Goal: Information Seeking & Learning: Learn about a topic

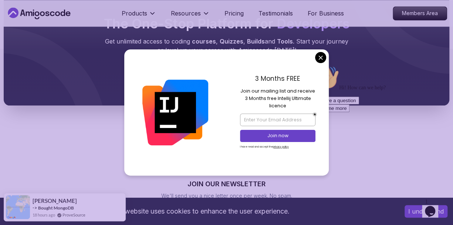
scroll to position [443, 0]
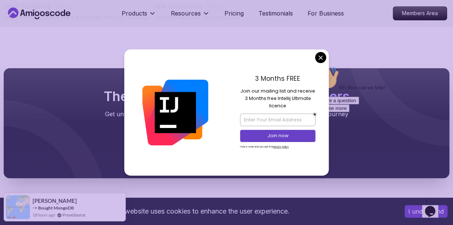
click at [327, 60] on div "3 Months FREE Join our mailing list and receive 3 Months free Intellij Ultimate…" at bounding box center [277, 113] width 102 height 126
click at [321, 60] on body "This website uses cookies to enhance the user experience. I understand Products…" at bounding box center [226, 38] width 453 height 962
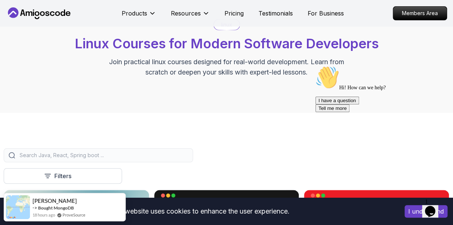
scroll to position [0, 0]
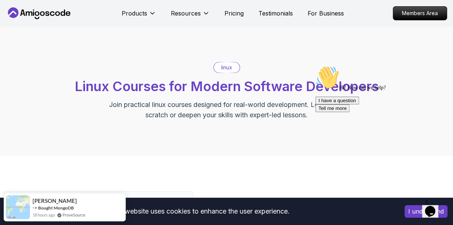
click at [52, 13] on icon at bounding box center [39, 13] width 67 height 12
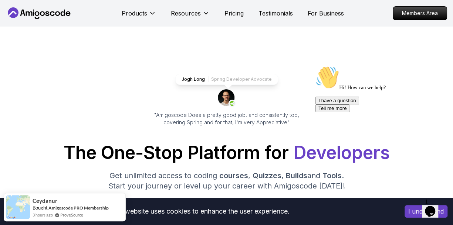
click at [236, 77] on p "Spring Developer Advocate" at bounding box center [241, 79] width 61 height 6
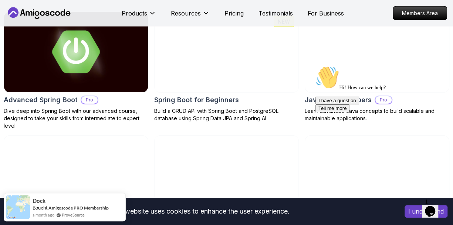
scroll to position [813, 0]
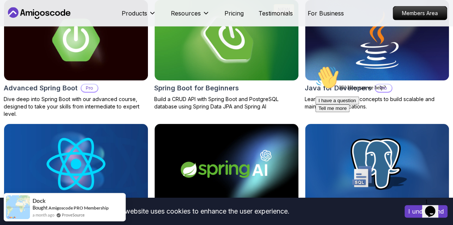
click at [351, 68] on div "Hi! How can we help? I have a question Tell me more" at bounding box center [381, 89] width 133 height 47
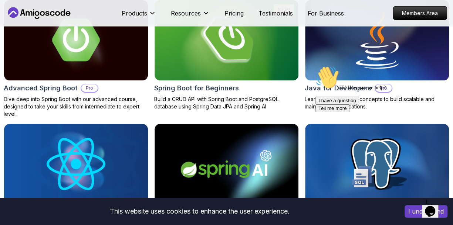
click at [345, 91] on div "Hi! How can we help? I have a question Tell me more" at bounding box center [381, 89] width 133 height 47
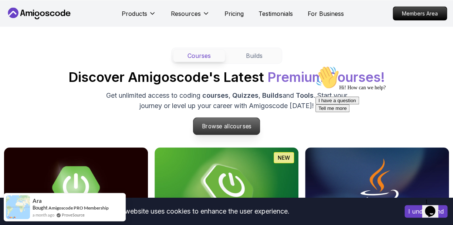
click at [223, 127] on p "Browse all courses" at bounding box center [226, 126] width 67 height 17
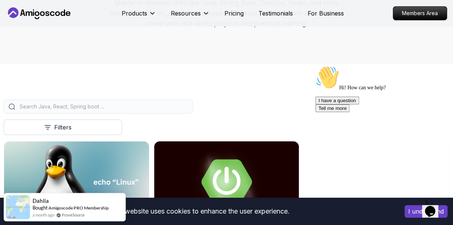
scroll to position [111, 0]
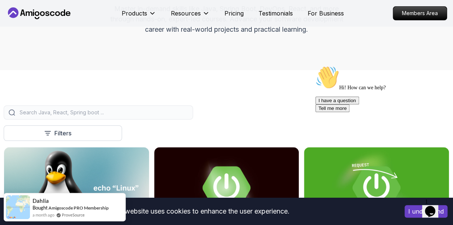
click at [113, 113] on input "search" at bounding box center [103, 112] width 170 height 7
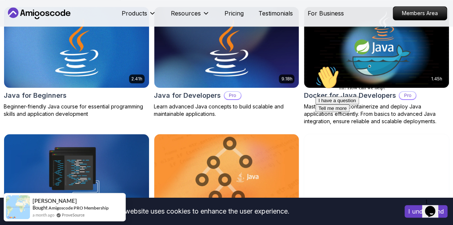
scroll to position [259, 0]
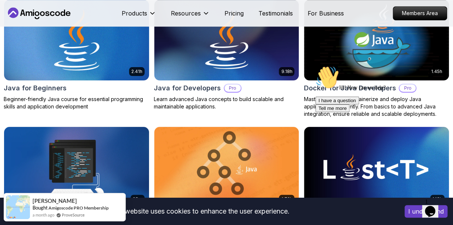
type input "java"
click at [110, 56] on img at bounding box center [76, 40] width 152 height 85
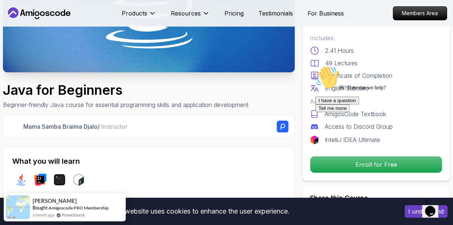
scroll to position [148, 0]
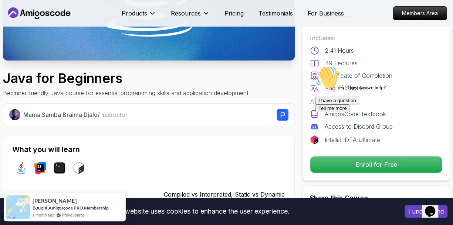
click at [315, 66] on icon "Chat attention grabber" at bounding box center [315, 66] width 0 height 0
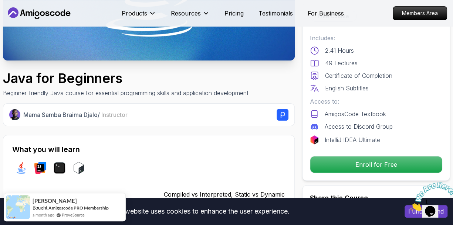
click at [410, 206] on icon "Close" at bounding box center [410, 209] width 0 height 6
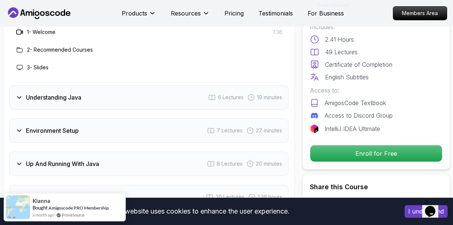
scroll to position [1182, 0]
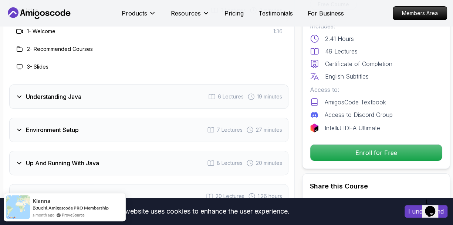
click at [25, 92] on div "Understanding Java" at bounding box center [49, 96] width 66 height 9
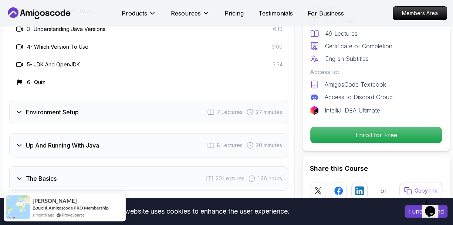
scroll to position [1293, 0]
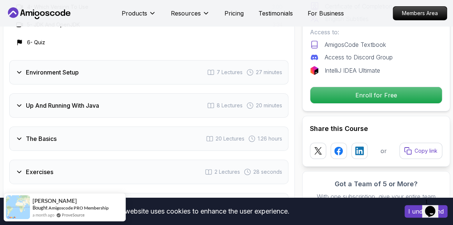
click at [52, 68] on h3 "Environment Setup" at bounding box center [52, 72] width 53 height 9
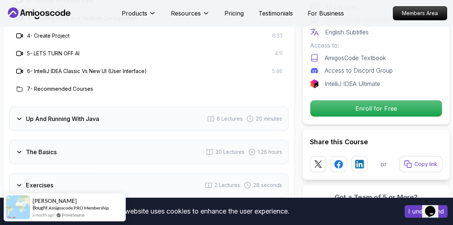
scroll to position [1330, 0]
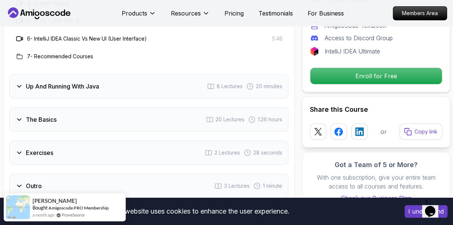
click at [62, 82] on h3 "Up And Running With Java" at bounding box center [62, 86] width 73 height 9
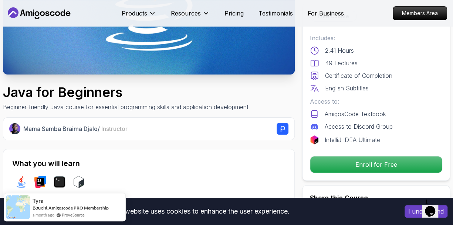
scroll to position [148, 0]
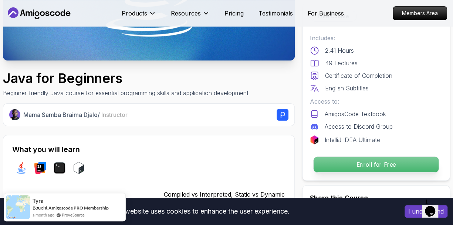
click at [352, 161] on p "Enroll for Free" at bounding box center [375, 165] width 125 height 16
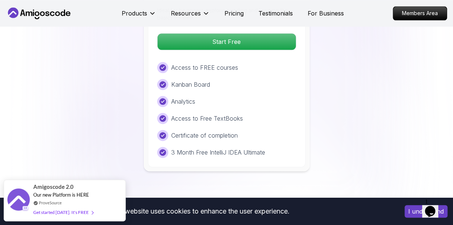
scroll to position [1668, 0]
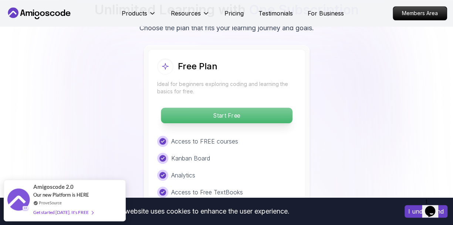
click at [225, 108] on p "Start Free" at bounding box center [226, 116] width 131 height 16
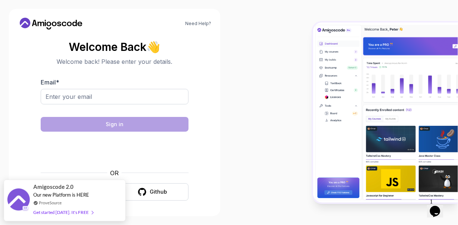
scroll to position [1, 0]
click at [109, 95] on input "Email *" at bounding box center [115, 97] width 148 height 16
click at [262, 145] on div at bounding box center [343, 112] width 229 height 225
click at [223, 134] on div "Need Help? Welcome Back 👋 Welcome back! Please enter your details. Email * Sign…" at bounding box center [114, 112] width 229 height 225
click at [79, 100] on input "Email *" at bounding box center [115, 97] width 148 height 16
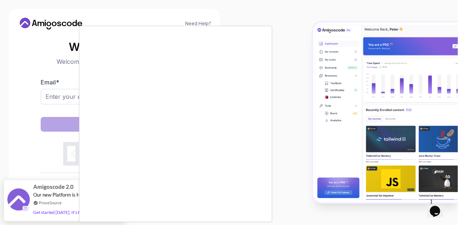
click at [33, 81] on div at bounding box center [229, 112] width 458 height 225
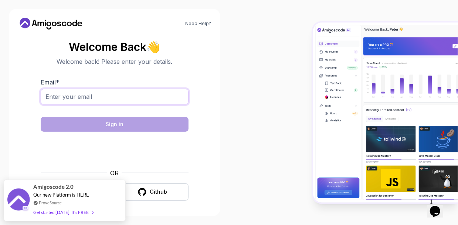
click at [117, 103] on input "Email *" at bounding box center [115, 97] width 148 height 16
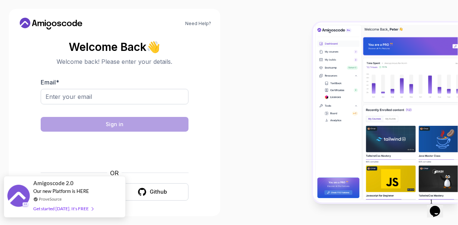
click at [53, 198] on link "ProveSource" at bounding box center [50, 199] width 23 height 6
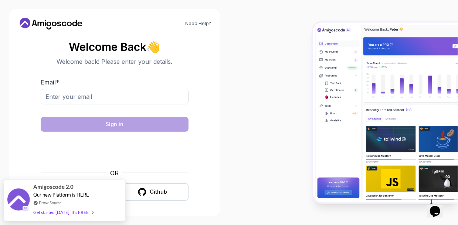
drag, startPoint x: 47, startPoint y: 209, endPoint x: 291, endPoint y: 129, distance: 257.2
click at [291, 129] on body "Need Help? Welcome Back 👋 Welcome back! Please enter your details. Email * Sign…" at bounding box center [229, 112] width 458 height 225
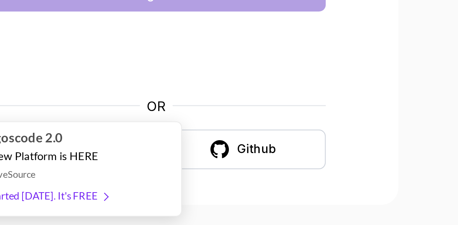
scroll to position [0, 0]
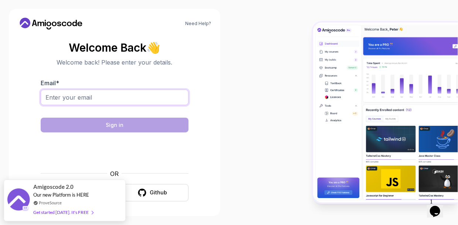
click at [75, 103] on input "Email *" at bounding box center [115, 98] width 148 height 16
click at [98, 97] on input "Email *" at bounding box center [115, 98] width 148 height 16
type input "myaimsound14@gmail.com"
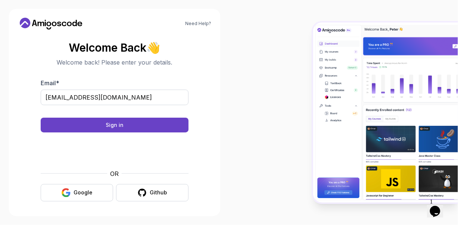
scroll to position [1, 0]
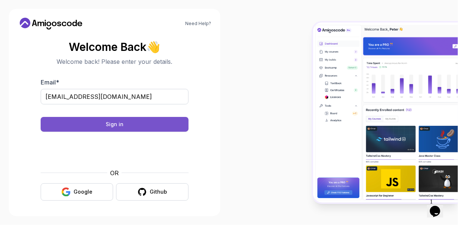
click at [140, 125] on button "Sign in" at bounding box center [115, 124] width 148 height 15
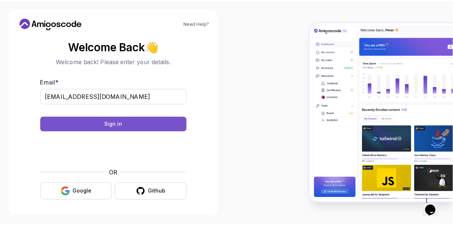
scroll to position [0, 0]
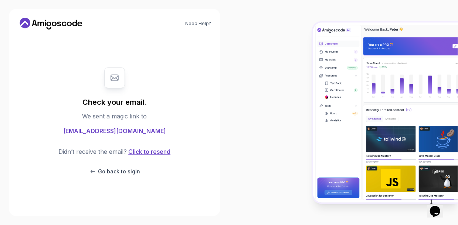
click at [140, 150] on button "Click to resend" at bounding box center [149, 151] width 44 height 9
click at [97, 174] on button "Go back to sigin" at bounding box center [114, 171] width 51 height 7
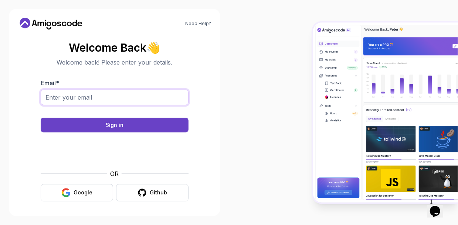
click at [96, 94] on input "Email *" at bounding box center [115, 98] width 148 height 16
paste input "myaimsound@gmail.com"
type input "myaimsound@gmail.com"
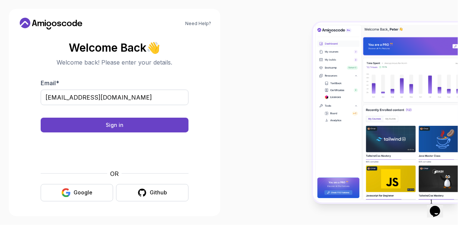
click at [50, 152] on div at bounding box center [115, 151] width 148 height 28
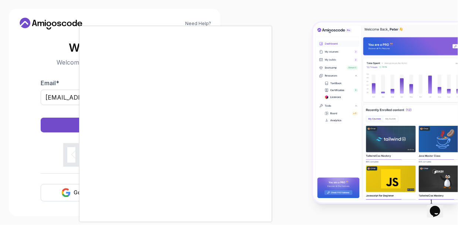
click at [249, 212] on iframe at bounding box center [175, 124] width 192 height 196
click at [247, 209] on iframe at bounding box center [175, 124] width 192 height 196
click at [253, 209] on iframe at bounding box center [175, 124] width 192 height 196
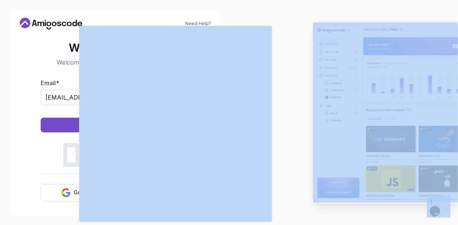
click at [253, 209] on iframe at bounding box center [175, 124] width 192 height 196
click at [278, 159] on div at bounding box center [229, 112] width 458 height 225
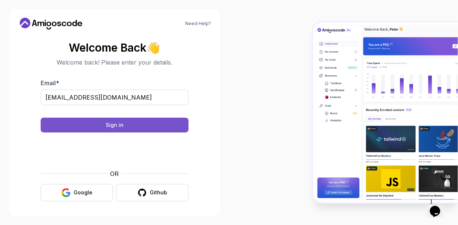
click at [140, 125] on button "Sign in" at bounding box center [115, 125] width 148 height 15
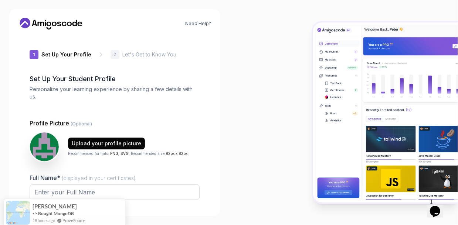
type input "boldeagle969cf"
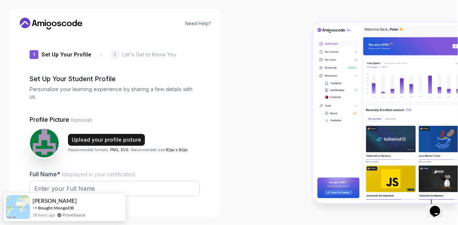
click at [98, 136] on div "Upload your profile picture" at bounding box center [106, 139] width 69 height 7
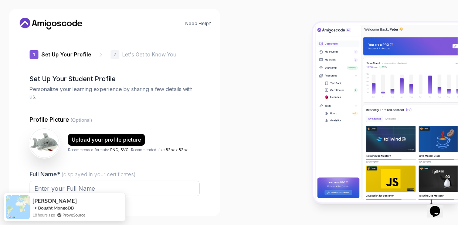
scroll to position [74, 0]
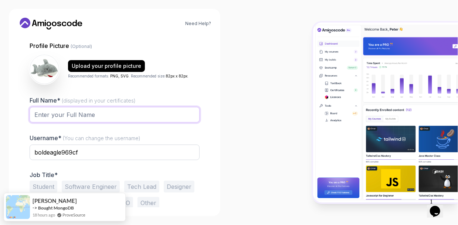
click at [112, 117] on input "Full Name* (displayed in your certificates)" at bounding box center [115, 115] width 170 height 16
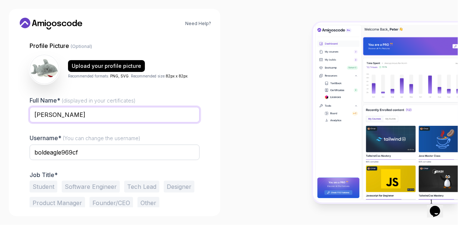
type input "Pedro Bacellar"
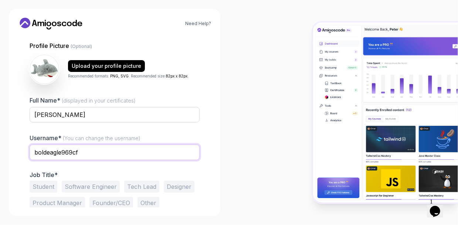
click at [111, 153] on input "boldeagle969cf" at bounding box center [115, 153] width 170 height 16
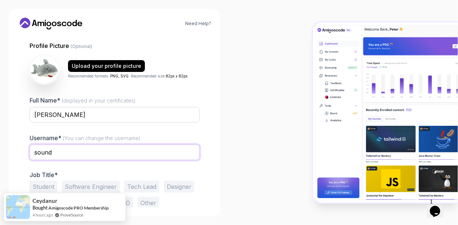
type input "sound"
click at [252, 126] on div at bounding box center [343, 112] width 229 height 225
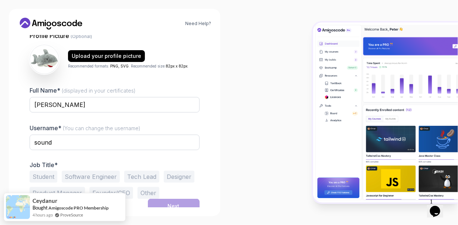
scroll to position [89, 0]
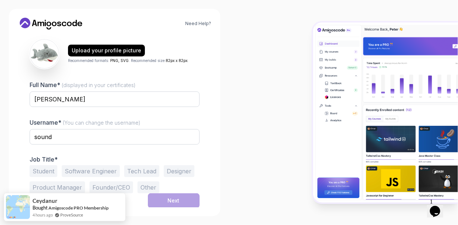
click at [51, 170] on button "Student" at bounding box center [44, 172] width 28 height 12
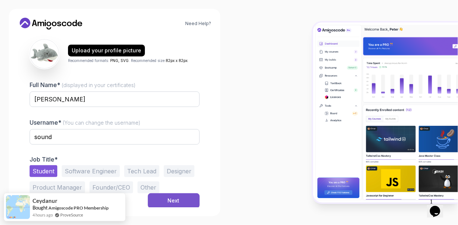
click at [164, 198] on button "Next" at bounding box center [174, 201] width 52 height 15
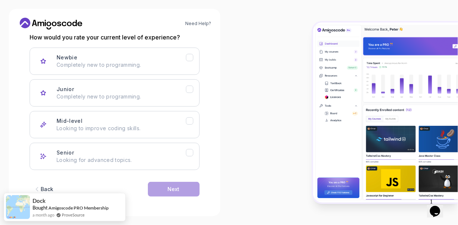
click at [42, 187] on div "Back" at bounding box center [47, 189] width 13 height 7
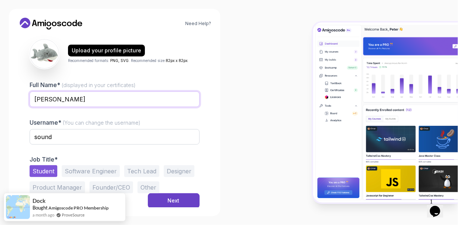
click at [76, 99] on input "Pedro Bacellar" at bounding box center [115, 100] width 170 height 16
type input "[PERSON_NAME] sound"
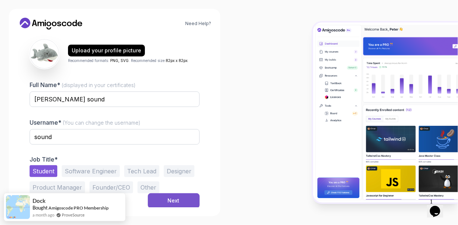
click at [187, 197] on button "Next" at bounding box center [174, 201] width 52 height 15
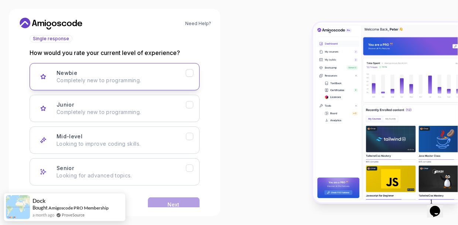
click at [86, 83] on p "Completely new to programming." at bounding box center [121, 80] width 129 height 7
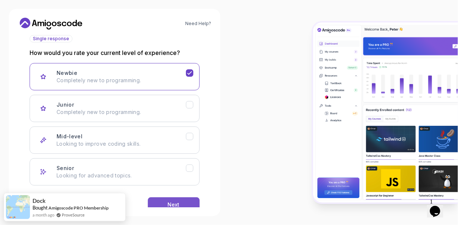
click at [174, 198] on button "Next" at bounding box center [174, 205] width 52 height 15
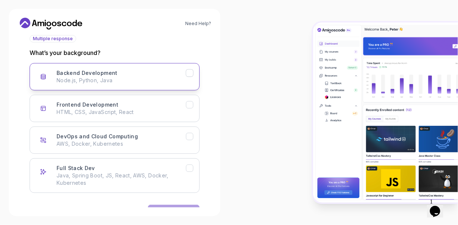
click at [133, 81] on p "Node.js, Python, Java" at bounding box center [121, 80] width 129 height 7
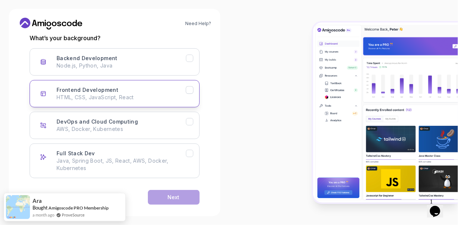
scroll to position [112, 0]
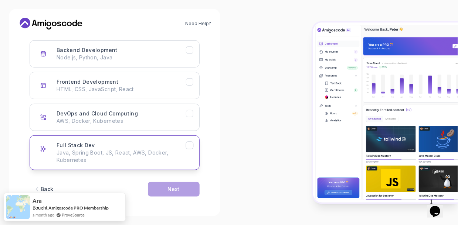
click at [161, 147] on div "Full Stack Dev Java, Spring Boot, JS, React, AWS, Docker, Kubernetes" at bounding box center [121, 153] width 129 height 22
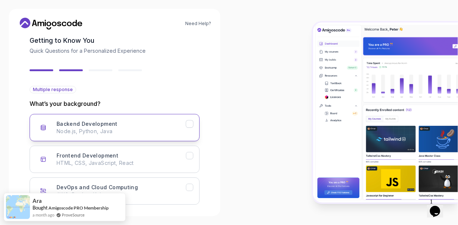
click at [175, 139] on button "Backend Development Node.js, Python, Java" at bounding box center [115, 127] width 170 height 27
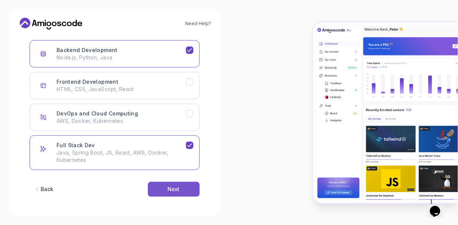
click at [165, 193] on button "Next" at bounding box center [174, 189] width 52 height 15
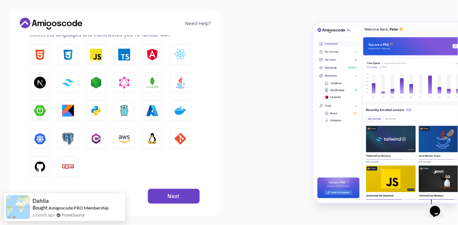
scroll to position [125, 0]
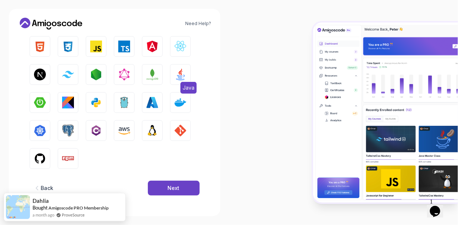
click at [182, 74] on img "button" at bounding box center [180, 75] width 12 height 12
click at [159, 188] on button "Next" at bounding box center [174, 188] width 52 height 15
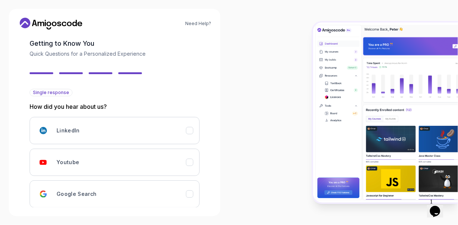
scroll to position [109, 0]
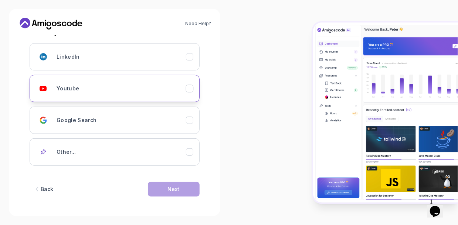
click at [110, 89] on div "Youtube" at bounding box center [121, 88] width 129 height 15
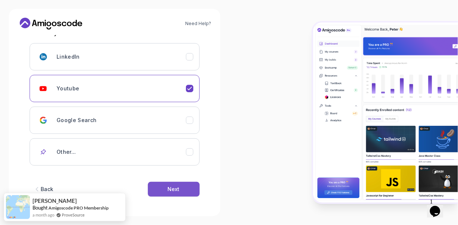
click at [168, 182] on button "Next" at bounding box center [174, 189] width 52 height 15
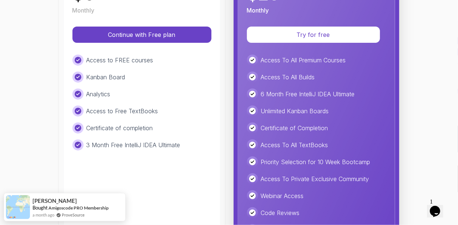
scroll to position [122, 0]
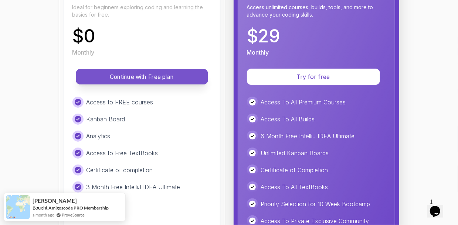
click at [149, 70] on button "Continue with Free plan" at bounding box center [142, 77] width 132 height 16
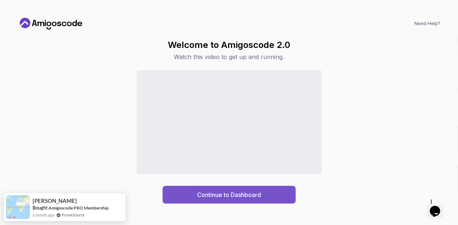
click at [218, 189] on button "Continue to Dashboard" at bounding box center [229, 195] width 133 height 18
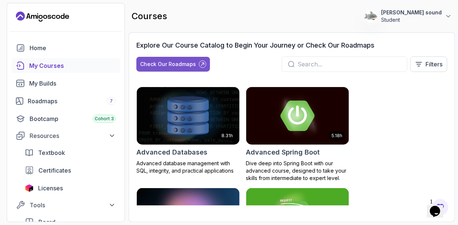
click at [187, 69] on button "Check Our Roadmaps" at bounding box center [173, 64] width 74 height 15
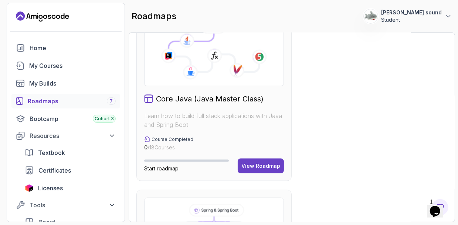
scroll to position [222, 0]
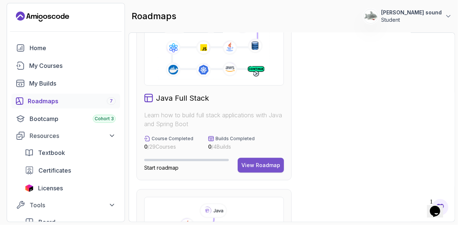
click at [254, 163] on div "View Roadmap" at bounding box center [260, 165] width 39 height 7
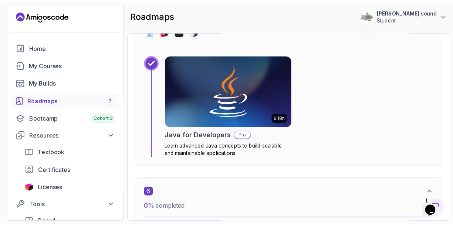
scroll to position [1559, 0]
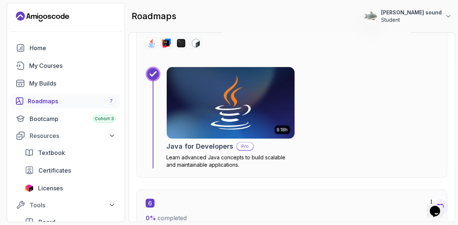
click at [238, 103] on img at bounding box center [230, 103] width 134 height 75
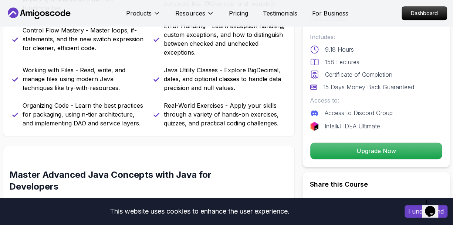
scroll to position [406, 0]
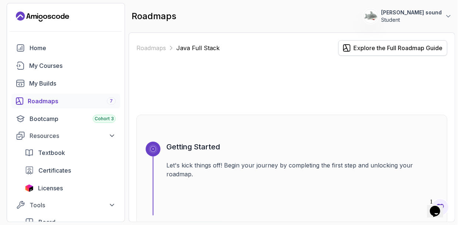
click at [372, 51] on div "Explore the Full Roadmap Guide" at bounding box center [397, 48] width 89 height 9
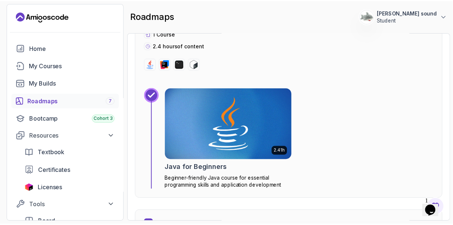
scroll to position [998, 0]
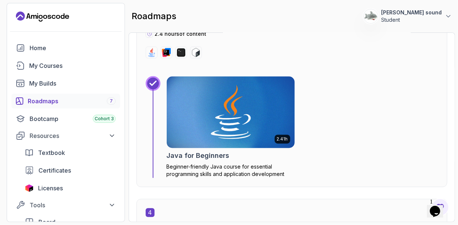
click at [244, 109] on img at bounding box center [230, 112] width 134 height 75
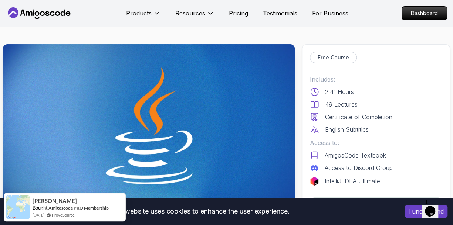
click at [410, 209] on button "I understand" at bounding box center [425, 211] width 43 height 13
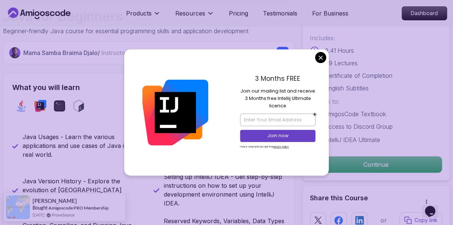
scroll to position [259, 0]
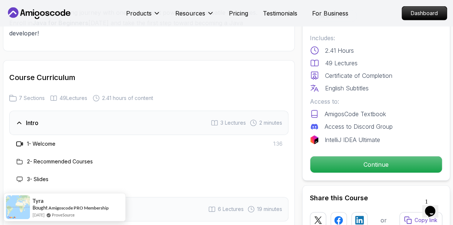
scroll to position [1186, 0]
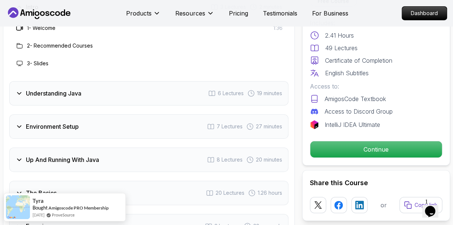
click at [88, 92] on div "Understanding Java 6 Lectures 19 minutes" at bounding box center [148, 93] width 279 height 24
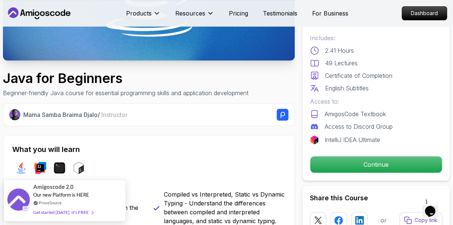
scroll to position [222, 0]
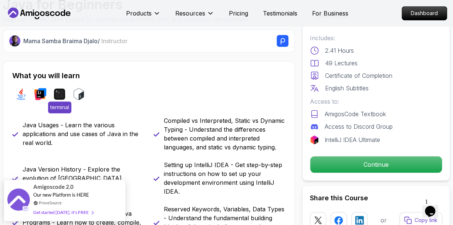
click at [59, 95] on img at bounding box center [60, 94] width 12 height 12
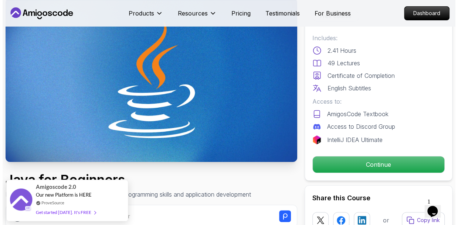
scroll to position [0, 0]
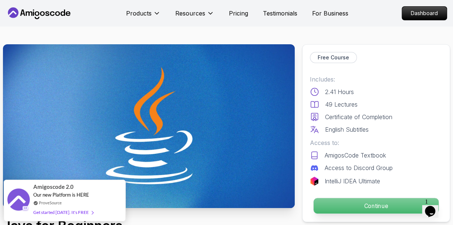
click at [359, 203] on p "Continue" at bounding box center [375, 206] width 125 height 16
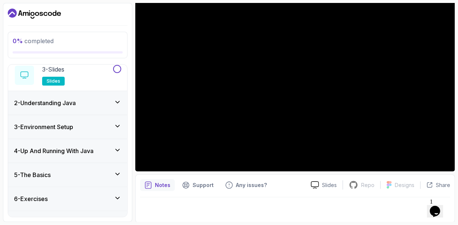
scroll to position [106, 0]
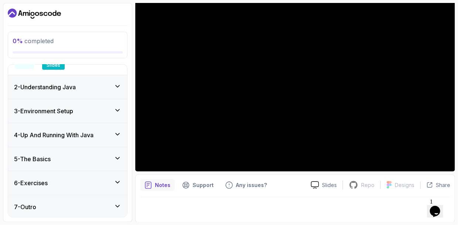
click at [86, 156] on div "5 - The Basics" at bounding box center [67, 159] width 107 height 9
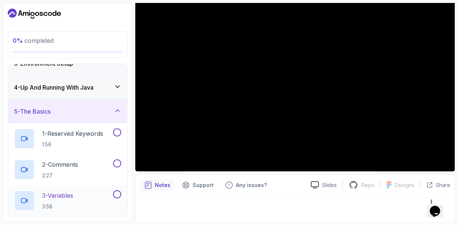
scroll to position [87, 0]
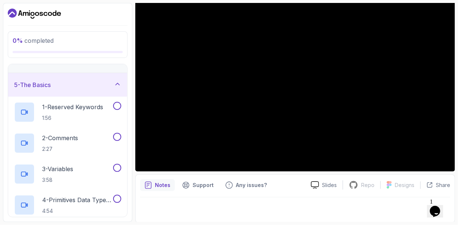
click at [101, 84] on div "5 - The Basics" at bounding box center [67, 85] width 107 height 9
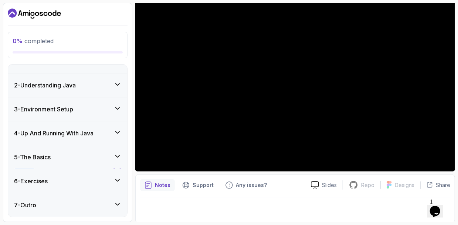
scroll to position [0, 0]
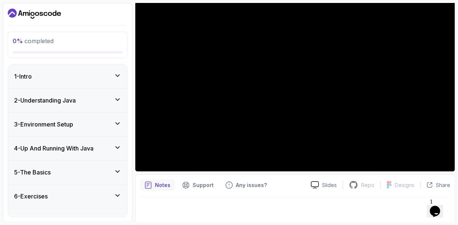
click at [96, 102] on div "2 - Understanding Java" at bounding box center [67, 100] width 107 height 9
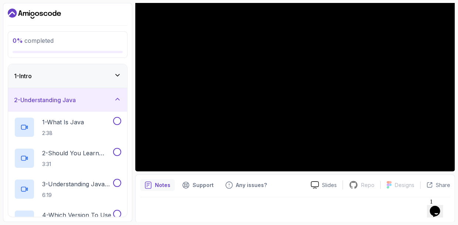
click at [96, 102] on div "2 - Understanding Java" at bounding box center [67, 100] width 107 height 9
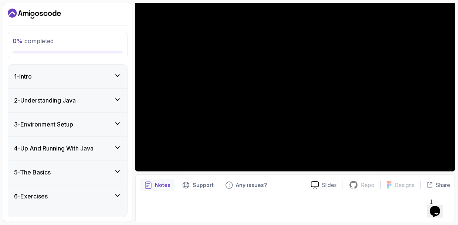
click at [102, 80] on div "1 - Intro" at bounding box center [67, 76] width 107 height 9
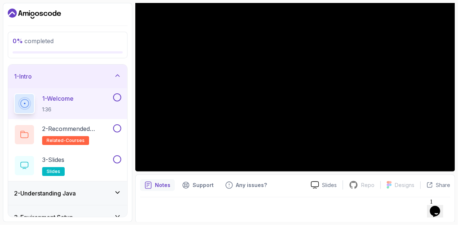
click at [102, 80] on div "1 - Intro" at bounding box center [67, 76] width 107 height 9
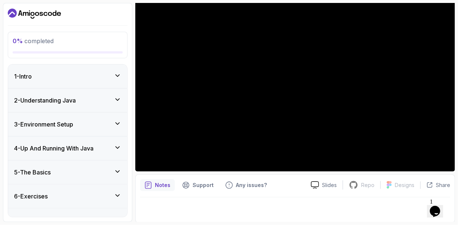
click at [102, 76] on div "1 - Intro" at bounding box center [67, 76] width 107 height 9
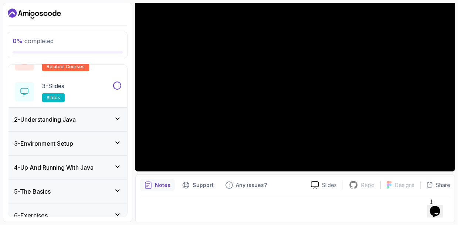
click at [92, 142] on div "3 - Environment Setup" at bounding box center [67, 143] width 107 height 9
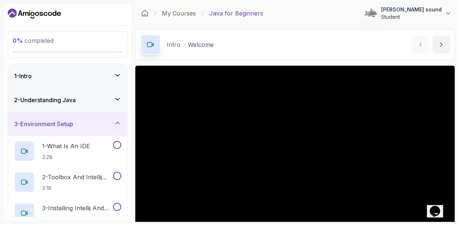
click at [54, 14] on icon "Dashboard" at bounding box center [34, 14] width 53 height 12
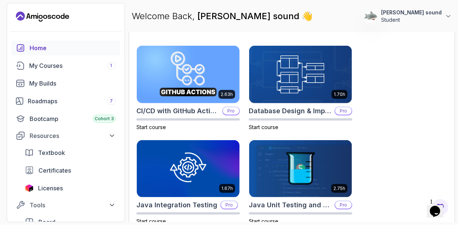
scroll to position [443, 0]
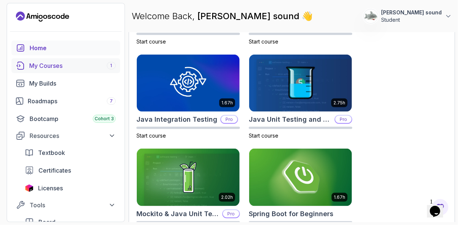
click at [62, 64] on div "My Courses 1" at bounding box center [72, 65] width 86 height 9
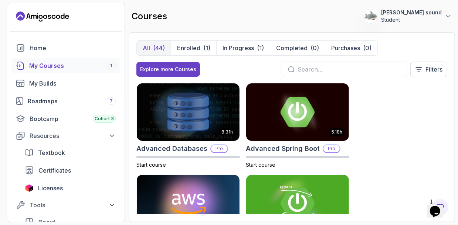
click at [113, 65] on div "1" at bounding box center [111, 65] width 9 height 7
click at [209, 49] on div "(1)" at bounding box center [206, 48] width 7 height 9
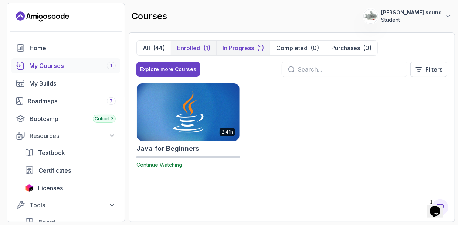
click at [261, 52] on button "In Progress (1)" at bounding box center [243, 48] width 54 height 15
click at [187, 50] on p "Enrolled" at bounding box center [188, 48] width 23 height 9
click at [176, 71] on div "Explore more Courses" at bounding box center [168, 69] width 56 height 7
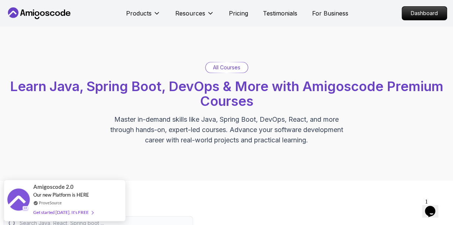
scroll to position [148, 0]
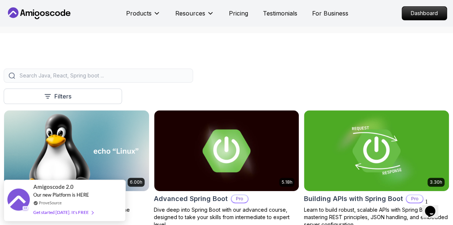
click at [93, 74] on input "search" at bounding box center [103, 75] width 170 height 7
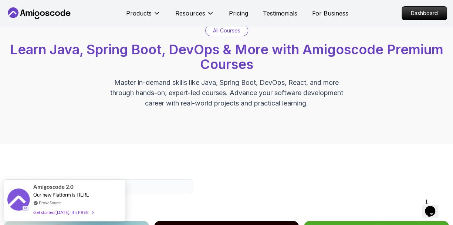
scroll to position [0, 0]
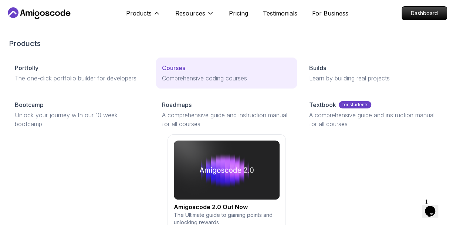
click at [209, 72] on div "Courses" at bounding box center [226, 68] width 129 height 9
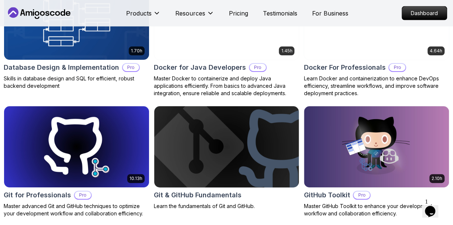
scroll to position [779, 0]
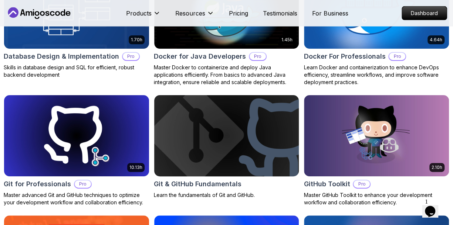
click at [235, 139] on img at bounding box center [226, 135] width 152 height 85
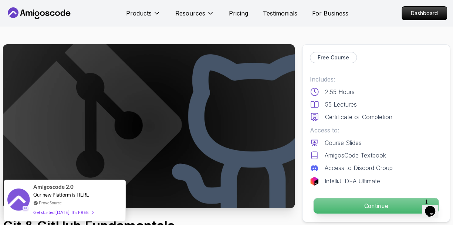
click at [331, 203] on p "Continue" at bounding box center [375, 206] width 125 height 16
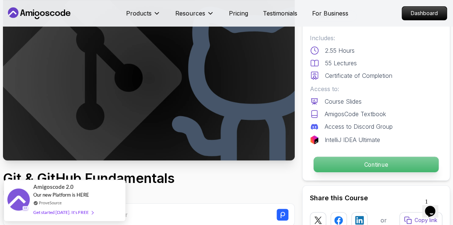
scroll to position [111, 0]
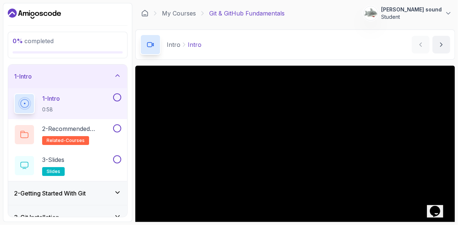
click at [46, 14] on icon "Dashboard" at bounding box center [34, 14] width 53 height 12
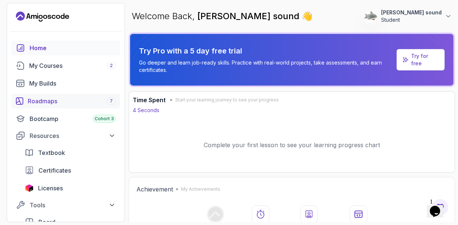
click at [45, 100] on div "Roadmaps 7" at bounding box center [72, 101] width 88 height 9
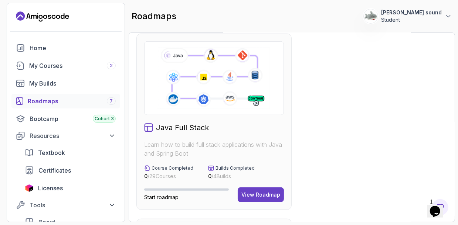
scroll to position [443, 0]
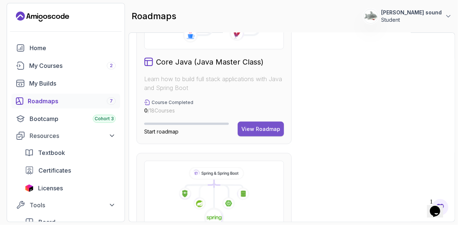
click at [270, 126] on div "View Roadmap" at bounding box center [260, 129] width 39 height 7
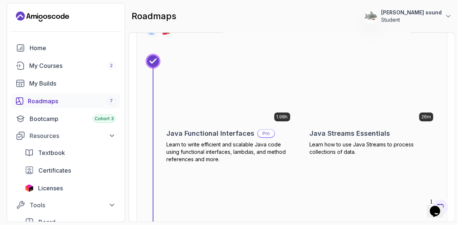
scroll to position [2771, 0]
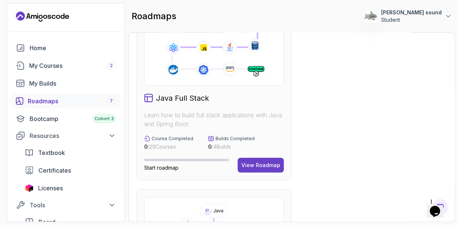
scroll to position [296, 0]
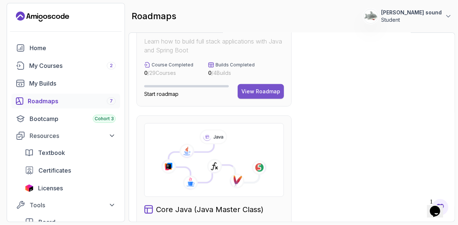
click at [258, 89] on div "View Roadmap" at bounding box center [260, 91] width 39 height 7
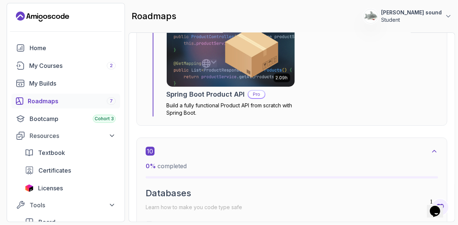
scroll to position [2668, 0]
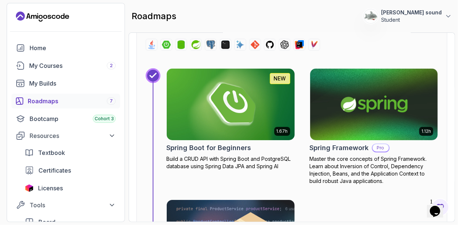
click at [251, 123] on img at bounding box center [230, 104] width 134 height 75
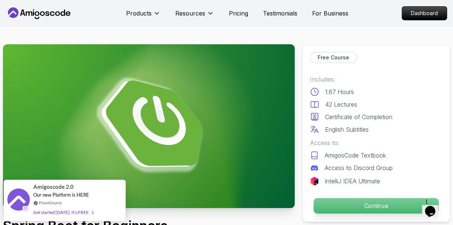
click at [346, 204] on p "Continue" at bounding box center [375, 206] width 125 height 16
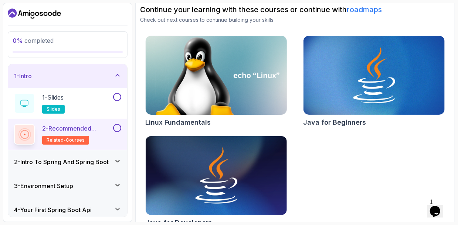
scroll to position [90, 0]
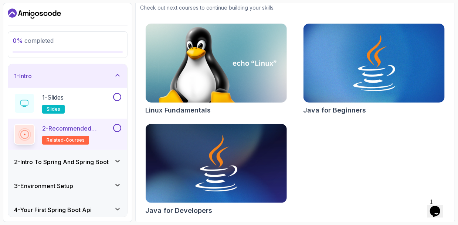
click at [115, 157] on div "2 - Intro To Spring And Spring Boot" at bounding box center [67, 162] width 119 height 24
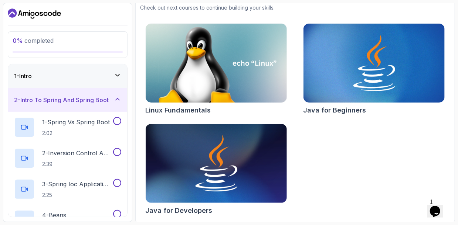
click at [116, 96] on icon at bounding box center [117, 99] width 7 height 7
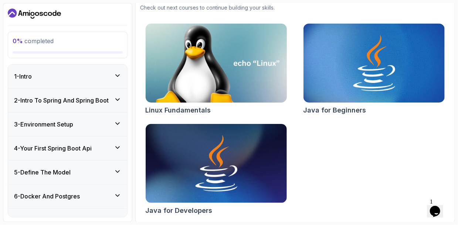
scroll to position [16, 0]
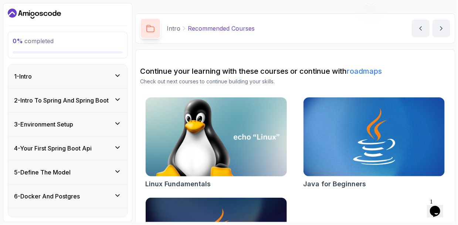
click at [225, 120] on img at bounding box center [216, 137] width 148 height 83
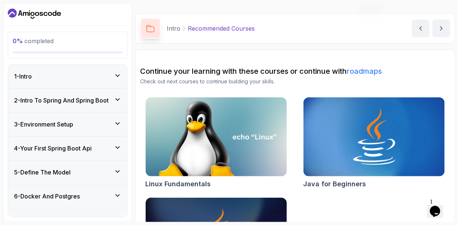
click at [368, 72] on link "roadmaps" at bounding box center [364, 71] width 35 height 9
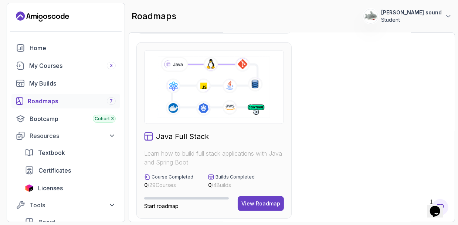
scroll to position [259, 0]
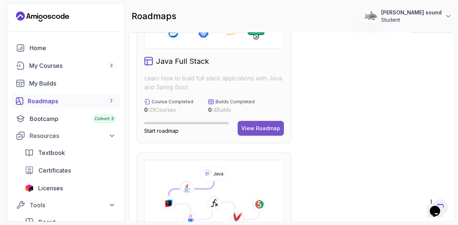
click at [263, 124] on button "View Roadmap" at bounding box center [261, 128] width 46 height 15
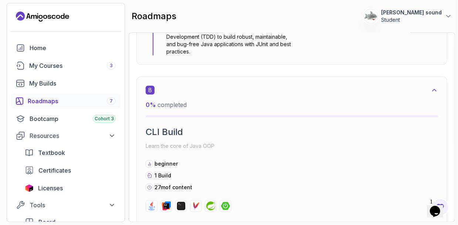
scroll to position [2187, 0]
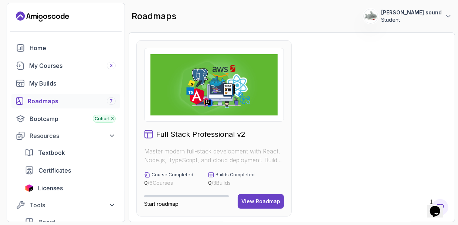
scroll to position [74, 0]
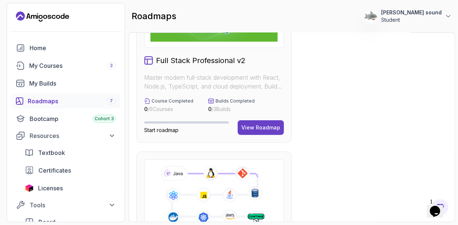
click at [167, 130] on span "Start roadmap" at bounding box center [161, 130] width 34 height 6
click at [172, 131] on span "Start roadmap" at bounding box center [161, 130] width 34 height 6
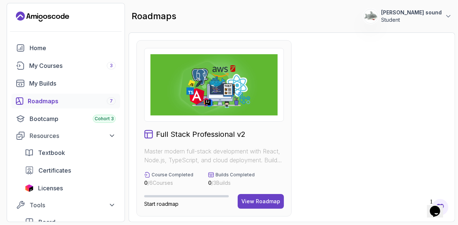
scroll to position [333, 0]
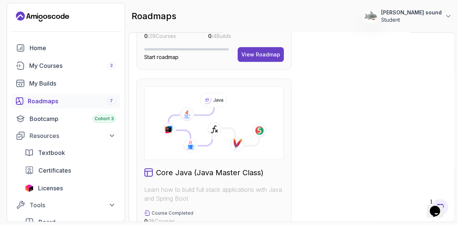
click at [163, 57] on span "Start roadmap" at bounding box center [161, 57] width 34 height 6
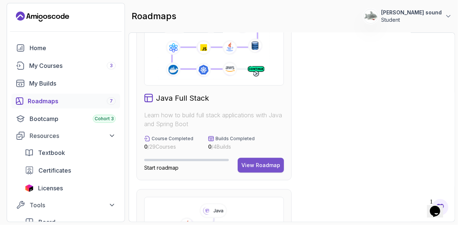
click at [259, 159] on button "View Roadmap" at bounding box center [261, 165] width 46 height 15
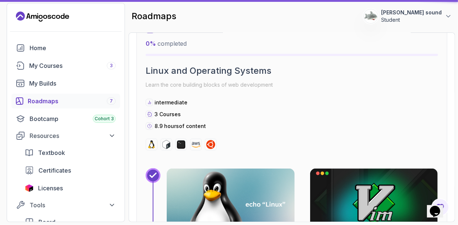
scroll to position [7, 0]
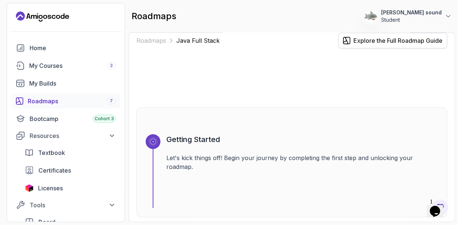
click at [372, 43] on div "Explore the Full Roadmap Guide" at bounding box center [397, 40] width 89 height 9
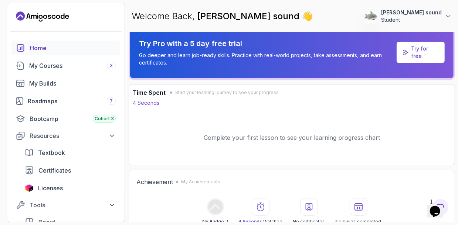
click at [304, 139] on p "Complete your first lesson to see your learning progress chart" at bounding box center [292, 137] width 176 height 9
drag, startPoint x: 318, startPoint y: 135, endPoint x: 365, endPoint y: 132, distance: 46.3
click at [365, 132] on div "Complete your first lesson to see your learning progress chart" at bounding box center [292, 137] width 318 height 47
click at [366, 134] on p "Complete your first lesson to see your learning progress chart" at bounding box center [292, 137] width 176 height 9
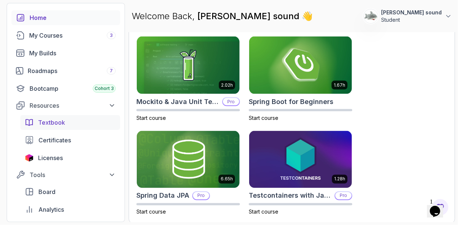
scroll to position [37, 0]
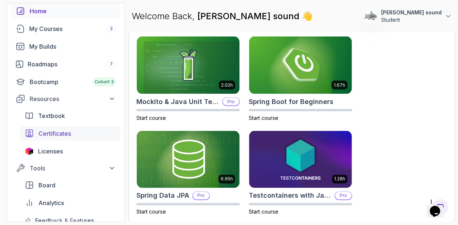
click at [75, 135] on div "Certificates" at bounding box center [76, 133] width 77 height 9
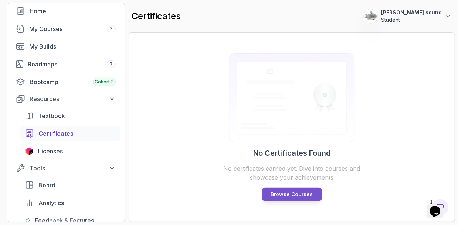
click at [299, 191] on p "Browse Courses" at bounding box center [292, 194] width 42 height 7
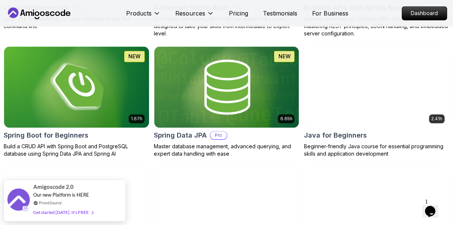
scroll to position [369, 0]
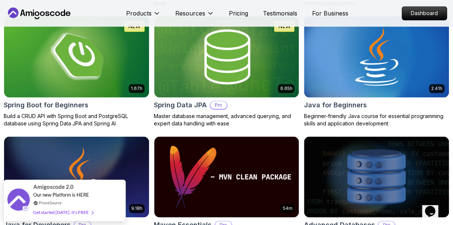
click at [436, 206] on icon "Opens Chat This icon Opens the chat window." at bounding box center [430, 212] width 12 height 12
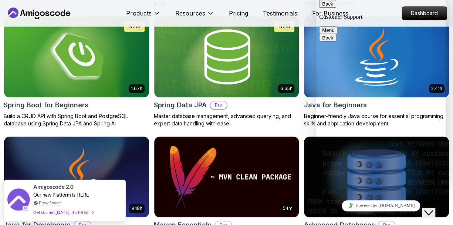
click at [433, 209] on div "Close Chat This icon closes the chat window." at bounding box center [428, 213] width 9 height 9
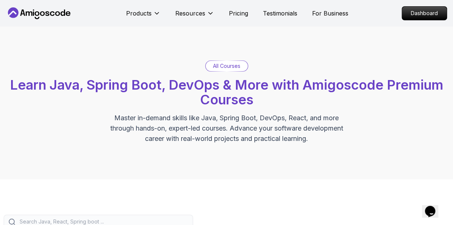
scroll to position [0, 0]
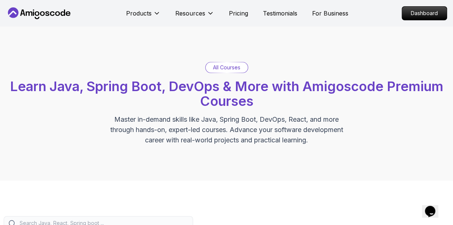
click at [349, 112] on div "All Courses Learn Java, Spring Boot, DevOps & More with Amigoscode Premium Cour…" at bounding box center [226, 104] width 445 height 84
click at [61, 13] on icon at bounding box center [63, 13] width 4 height 6
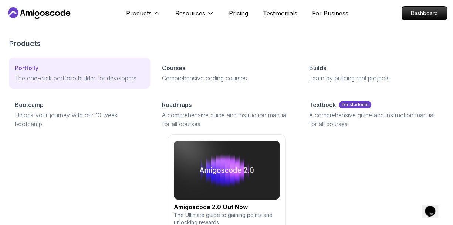
click at [123, 74] on p "The one-click portfolio builder for developers" at bounding box center [79, 78] width 129 height 9
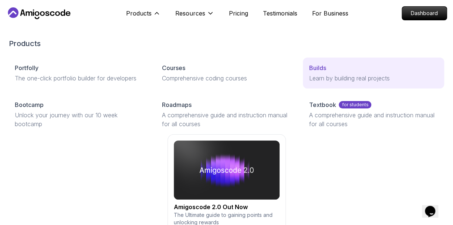
click at [345, 74] on p "Learn by building real projects" at bounding box center [373, 78] width 129 height 9
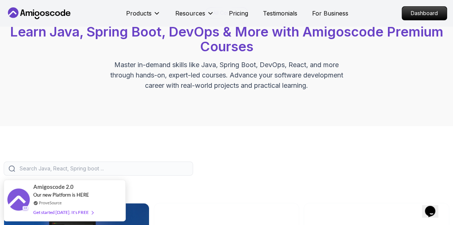
scroll to position [37, 0]
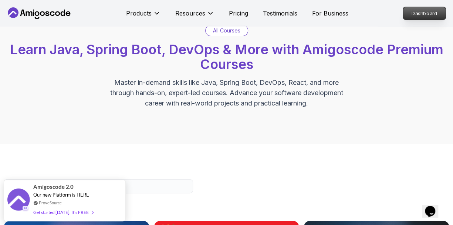
click at [433, 19] on p "Dashboard" at bounding box center [424, 13] width 42 height 13
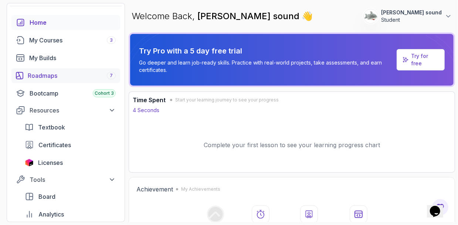
scroll to position [37, 0]
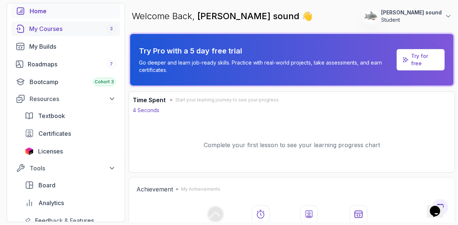
click at [64, 33] on link "My Courses 3" at bounding box center [65, 28] width 109 height 15
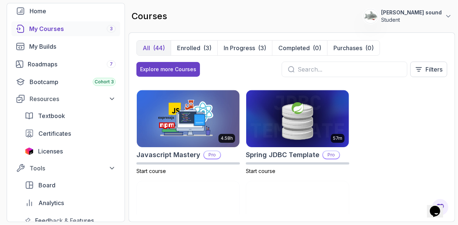
scroll to position [1071, 0]
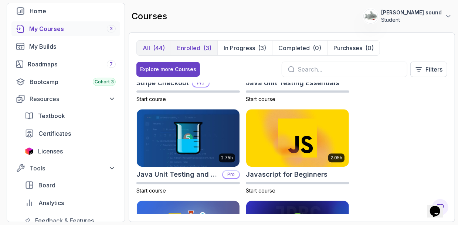
click at [202, 48] on button "Enrolled (3)" at bounding box center [194, 48] width 47 height 15
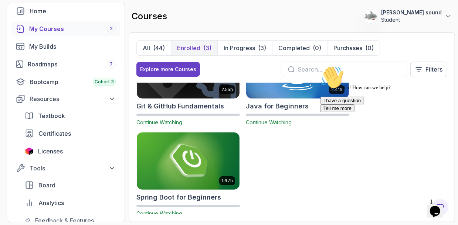
scroll to position [54, 0]
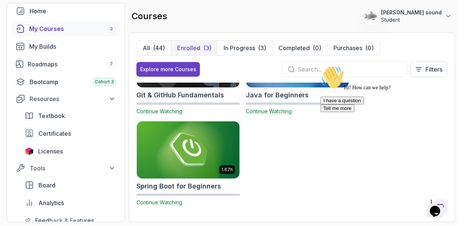
click at [437, 15] on p "[PERSON_NAME] sound" at bounding box center [411, 12] width 61 height 7
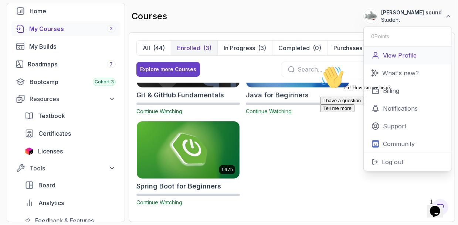
click at [408, 57] on p "View Profile" at bounding box center [400, 55] width 34 height 9
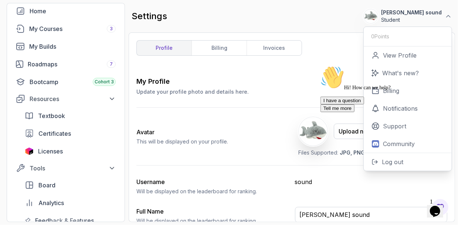
scroll to position [72, 0]
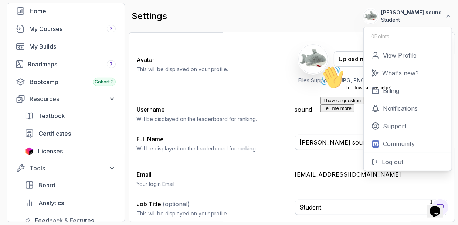
click at [215, 135] on div "Full Name Will be displayed on the leaderboard for ranking." at bounding box center [212, 144] width 153 height 18
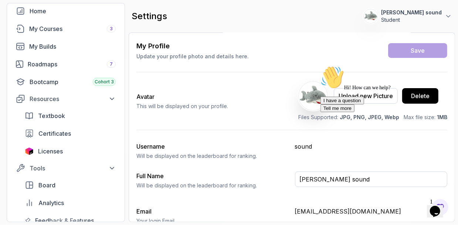
scroll to position [0, 0]
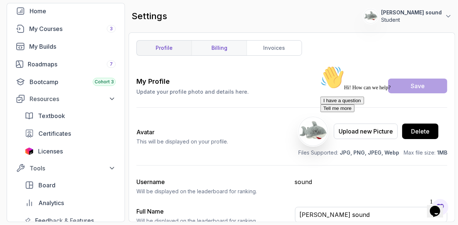
click at [234, 55] on link "billing" at bounding box center [218, 48] width 55 height 15
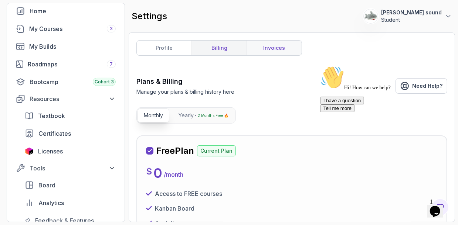
click at [264, 51] on link "invoices" at bounding box center [273, 48] width 55 height 15
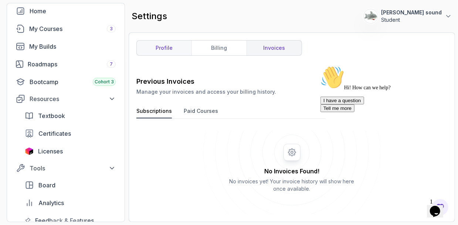
click at [157, 48] on link "profile" at bounding box center [164, 48] width 55 height 15
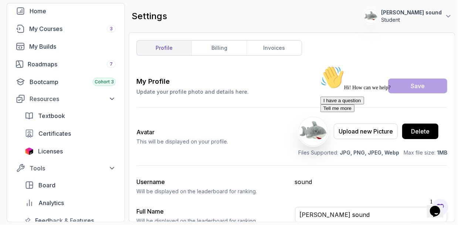
scroll to position [72, 0]
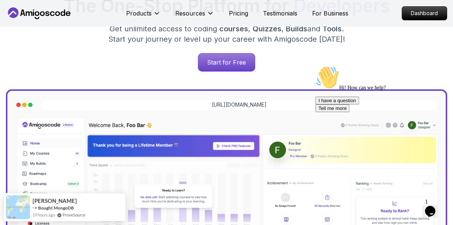
scroll to position [185, 0]
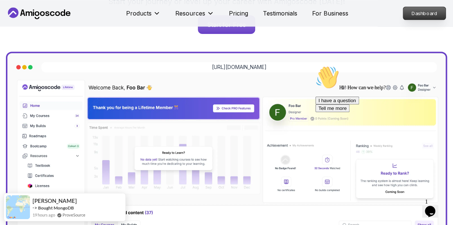
click at [411, 16] on p "Dashboard" at bounding box center [424, 13] width 42 height 13
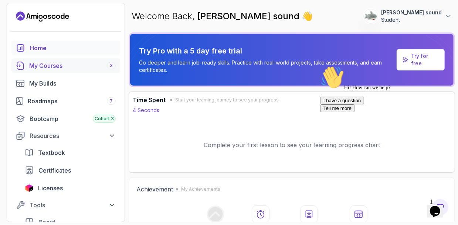
click at [64, 71] on link "My Courses 3" at bounding box center [65, 65] width 109 height 15
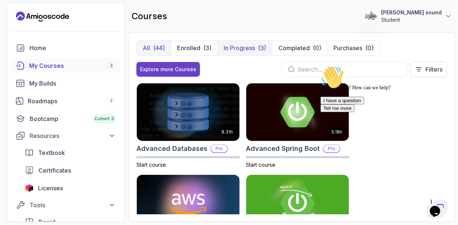
click at [243, 47] on p "In Progress" at bounding box center [239, 48] width 31 height 9
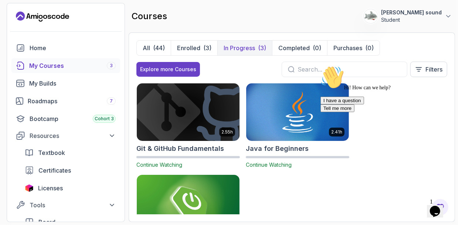
click at [207, 124] on img at bounding box center [188, 112] width 108 height 60
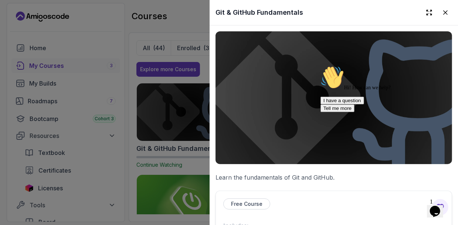
click at [320, 65] on icon "Chat attention grabber" at bounding box center [320, 65] width 0 height 0
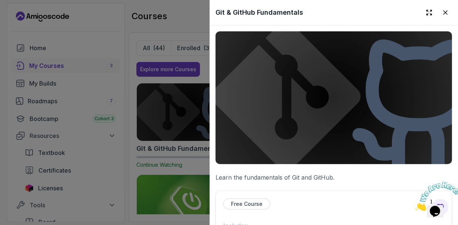
click at [415, 206] on icon "Close" at bounding box center [415, 209] width 0 height 6
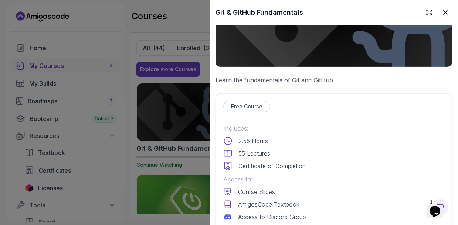
scroll to position [185, 0]
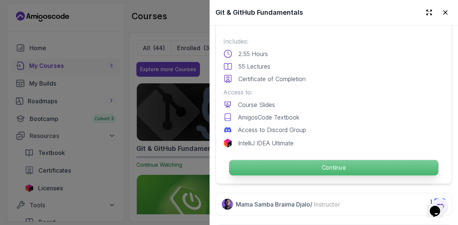
click at [304, 163] on p "Continue" at bounding box center [333, 168] width 209 height 16
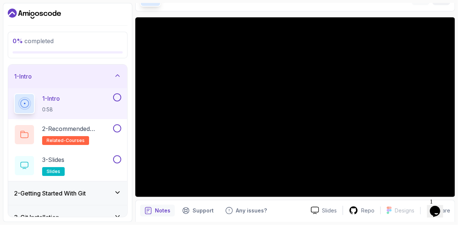
scroll to position [37, 0]
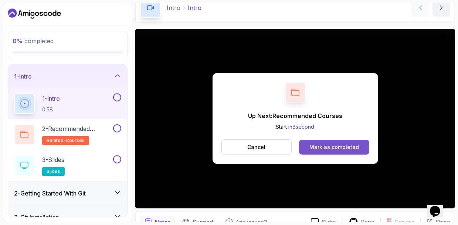
click at [346, 146] on div "Mark as completed" at bounding box center [334, 147] width 50 height 7
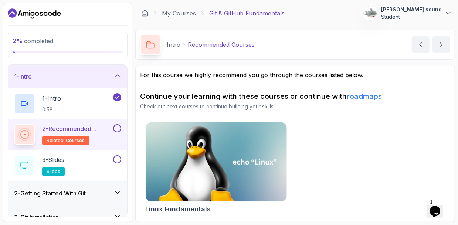
click at [99, 125] on p "2 - Recommended Courses" at bounding box center [76, 129] width 69 height 9
click at [119, 128] on button at bounding box center [117, 129] width 8 height 8
click at [96, 162] on div "3 - Slides slides" at bounding box center [63, 166] width 98 height 21
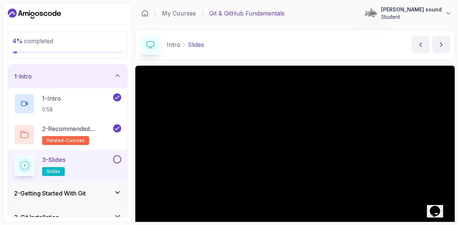
scroll to position [74, 0]
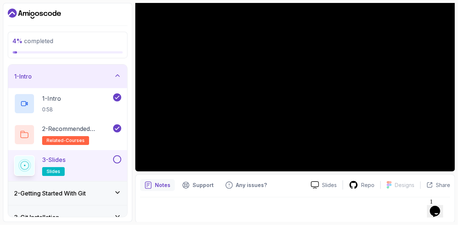
click at [118, 160] on button at bounding box center [117, 160] width 8 height 8
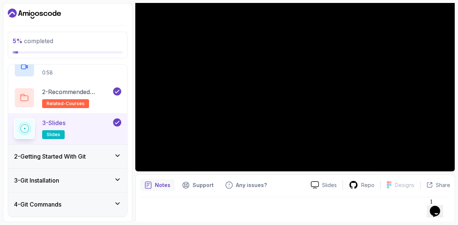
click at [116, 160] on div "2 - Getting Started With Git" at bounding box center [67, 157] width 119 height 24
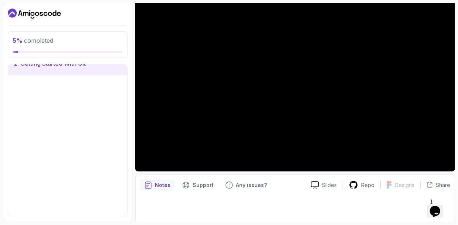
scroll to position [27, 0]
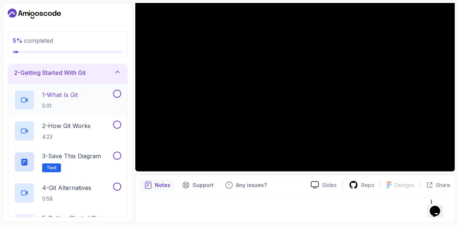
click at [78, 100] on h2 "1 - What Is Git 5:01" at bounding box center [59, 100] width 35 height 19
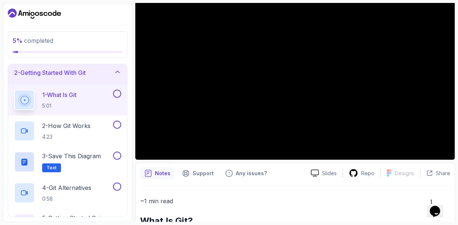
scroll to position [74, 0]
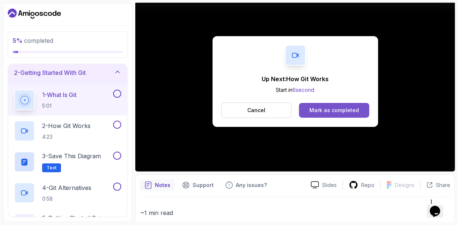
click at [331, 111] on div "Mark as completed" at bounding box center [334, 110] width 50 height 7
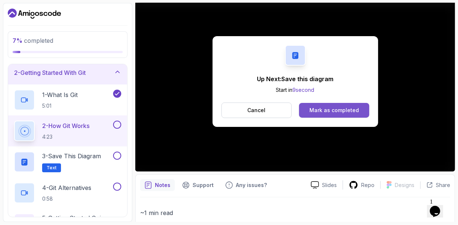
click at [331, 108] on div "Mark as completed" at bounding box center [334, 110] width 50 height 7
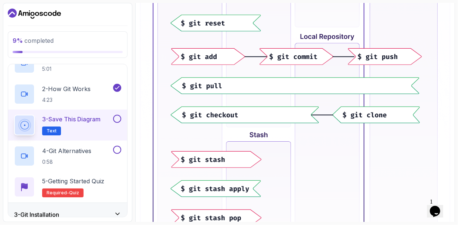
scroll to position [310, 0]
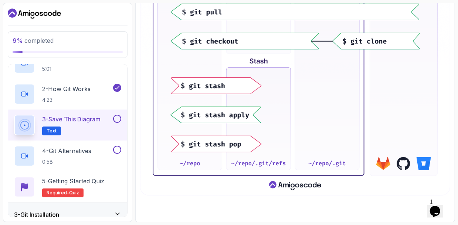
click at [115, 119] on button at bounding box center [117, 119] width 8 height 8
click at [96, 151] on div "4 - Git Alternatives 0:58" at bounding box center [63, 156] width 98 height 21
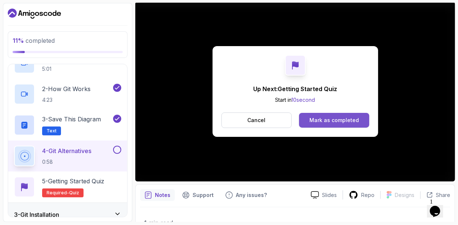
scroll to position [4, 0]
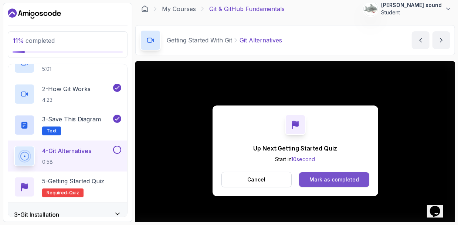
click at [331, 180] on div "Mark as completed" at bounding box center [334, 179] width 50 height 7
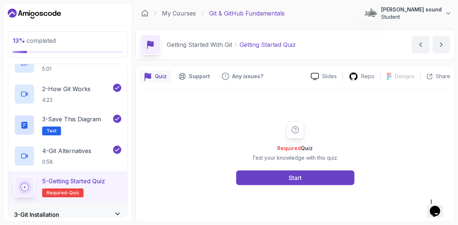
click at [297, 167] on div "Required Quiz Test your knowledge with this quiz. Start" at bounding box center [295, 153] width 142 height 64
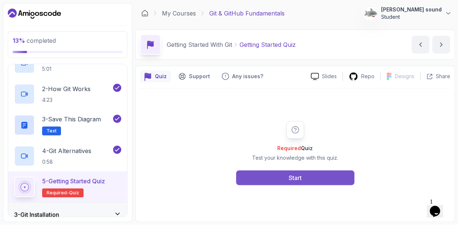
click at [302, 181] on button "Start" at bounding box center [295, 178] width 118 height 15
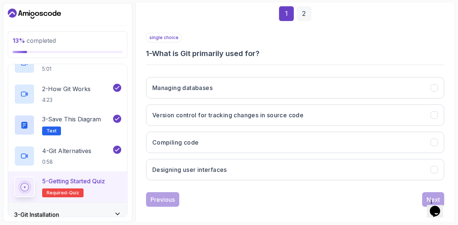
scroll to position [111, 0]
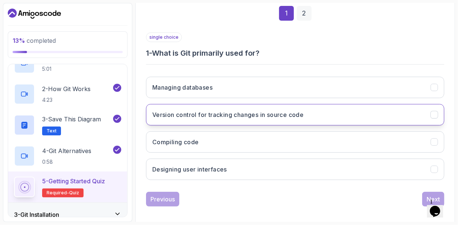
click at [212, 120] on button "Version control for tracking changes in source code" at bounding box center [295, 114] width 298 height 21
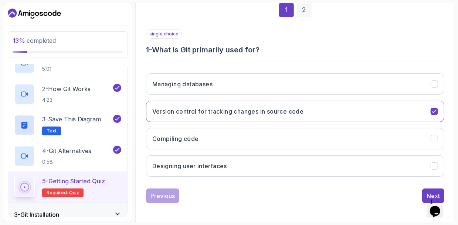
scroll to position [115, 0]
click at [429, 194] on div "Next" at bounding box center [432, 195] width 13 height 9
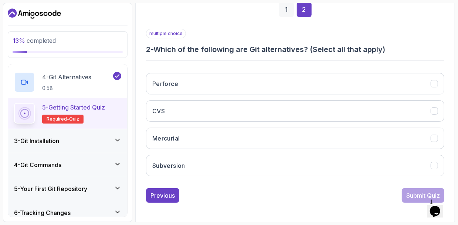
click at [84, 140] on div "3 - Git Installation" at bounding box center [67, 141] width 107 height 9
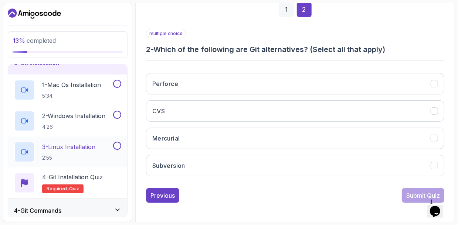
scroll to position [0, 0]
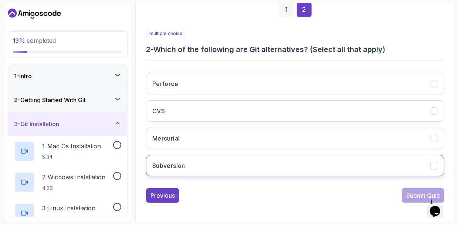
click at [229, 159] on button "Subversion" at bounding box center [295, 165] width 298 height 21
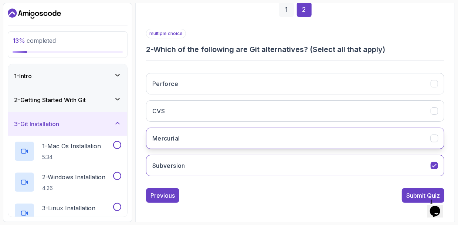
click at [224, 131] on button "Mercurial" at bounding box center [295, 138] width 298 height 21
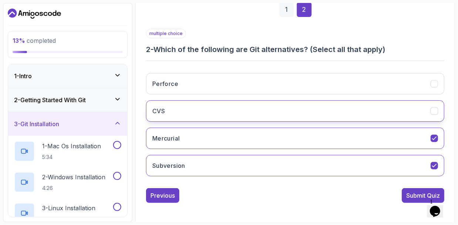
click at [222, 114] on button "CVS" at bounding box center [295, 110] width 298 height 21
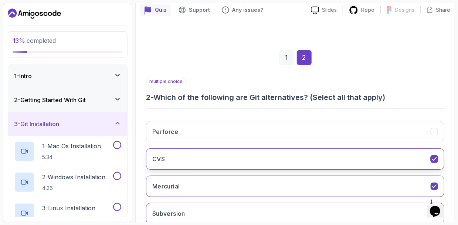
scroll to position [115, 0]
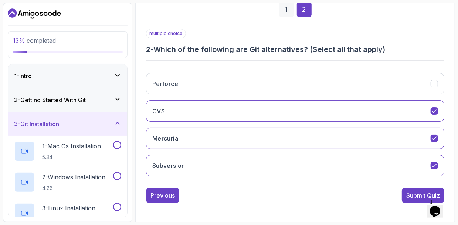
click at [107, 99] on div "2 - Getting Started With Git" at bounding box center [67, 100] width 107 height 9
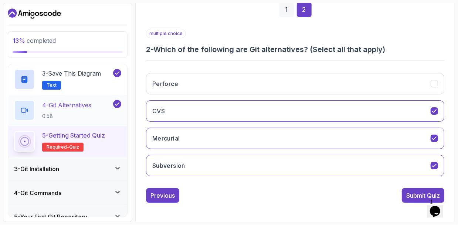
scroll to position [111, 0]
click at [95, 114] on div "4 - Git Alternatives 0:58" at bounding box center [63, 109] width 98 height 21
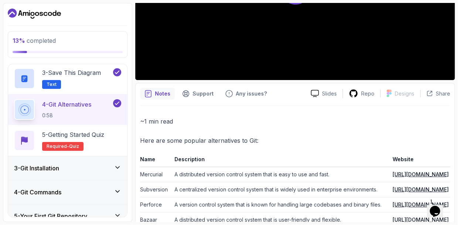
scroll to position [226, 0]
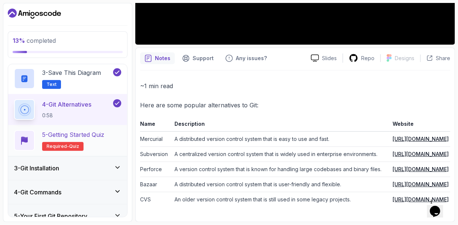
click at [75, 134] on p "5 - Getting Started Quiz" at bounding box center [73, 134] width 62 height 9
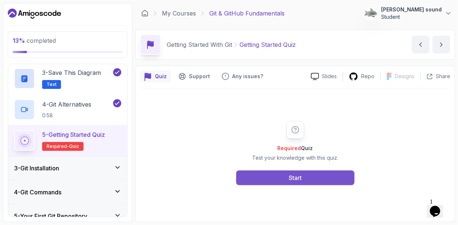
click at [269, 171] on button "Start" at bounding box center [295, 178] width 118 height 15
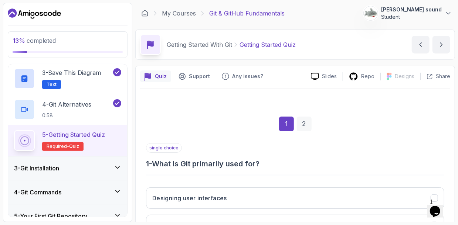
scroll to position [111, 0]
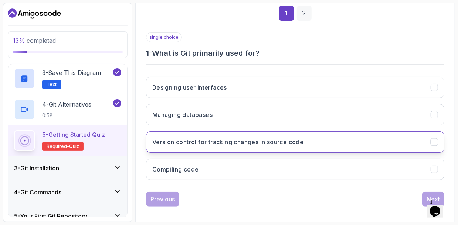
click at [211, 138] on h3 "Version control for tracking changes in source code" at bounding box center [227, 142] width 151 height 9
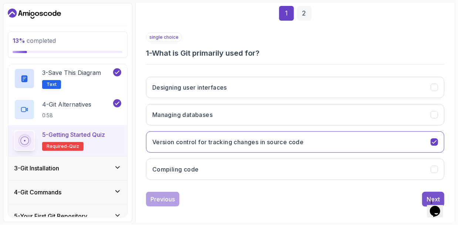
click at [426, 194] on button "Next" at bounding box center [433, 199] width 22 height 15
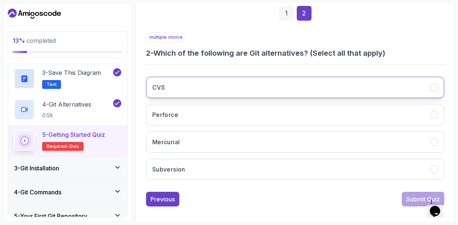
click at [196, 92] on button "CVS" at bounding box center [295, 87] width 298 height 21
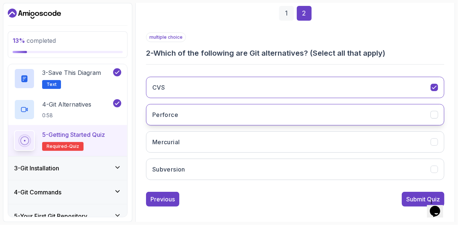
click at [192, 116] on button "Perforce" at bounding box center [295, 114] width 298 height 21
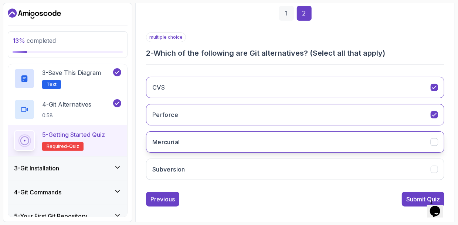
click at [192, 139] on button "Mercurial" at bounding box center [295, 142] width 298 height 21
click at [204, 181] on div "CVS Perforce Mercurial Subversion" at bounding box center [295, 128] width 298 height 115
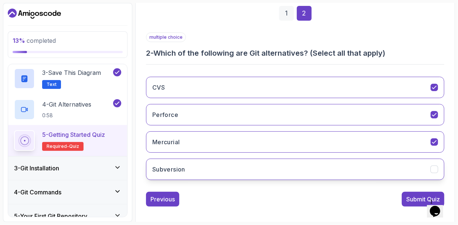
click at [205, 173] on button "Subversion" at bounding box center [295, 169] width 298 height 21
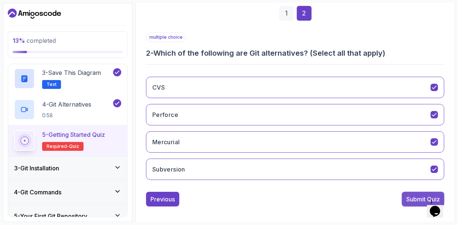
click at [410, 196] on div "Submit Quiz" at bounding box center [423, 199] width 34 height 9
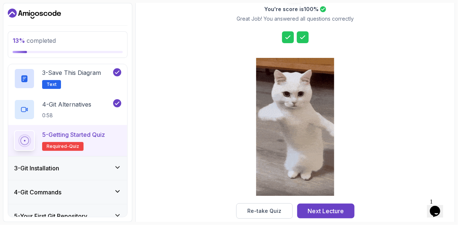
scroll to position [128, 0]
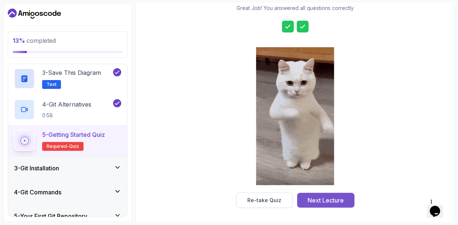
click at [322, 193] on button "Next Lecture" at bounding box center [325, 200] width 57 height 15
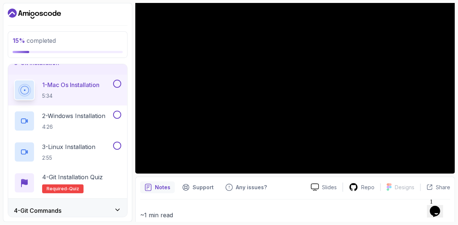
scroll to position [74, 0]
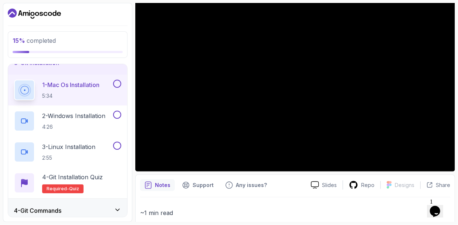
click at [442, 173] on div "Slides Repo Designs Design not available Share Notes Support Any issues? Slides…" at bounding box center [295, 207] width 320 height 431
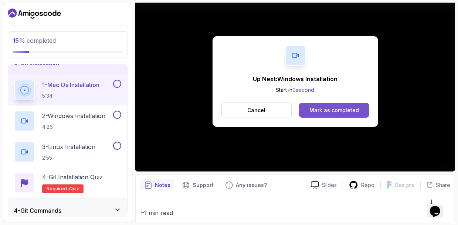
click at [338, 107] on div "Mark as completed" at bounding box center [334, 110] width 50 height 7
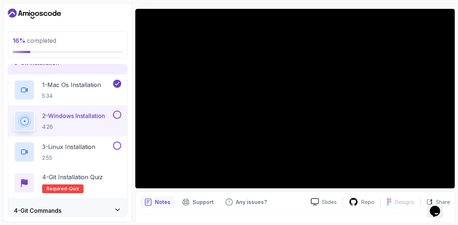
scroll to position [74, 0]
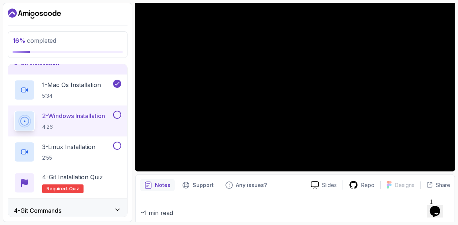
click at [281, 186] on div "Notes Support Any issues?" at bounding box center [222, 186] width 165 height 12
click at [300, 211] on p "~1 min read" at bounding box center [295, 213] width 310 height 10
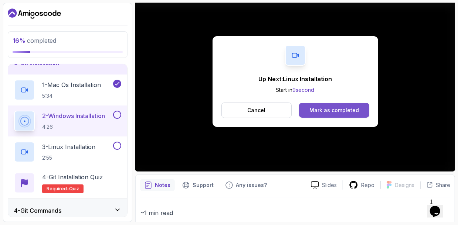
click at [322, 113] on div "Mark as completed" at bounding box center [334, 110] width 50 height 7
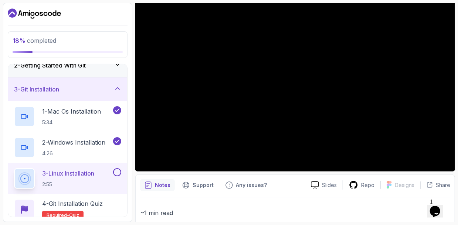
scroll to position [185, 0]
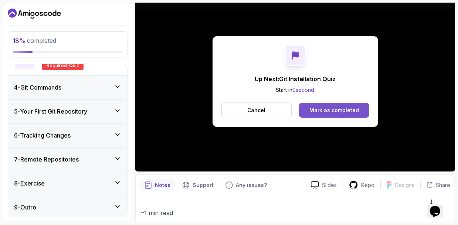
click at [316, 110] on div "Mark as completed" at bounding box center [334, 110] width 50 height 7
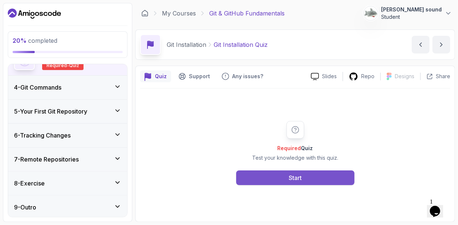
click at [266, 178] on button "Start" at bounding box center [295, 178] width 118 height 15
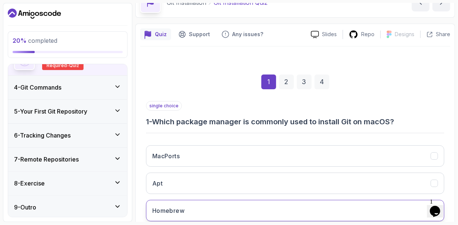
scroll to position [111, 0]
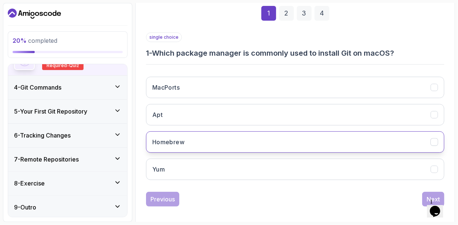
click at [211, 136] on button "Homebrew" at bounding box center [295, 142] width 298 height 21
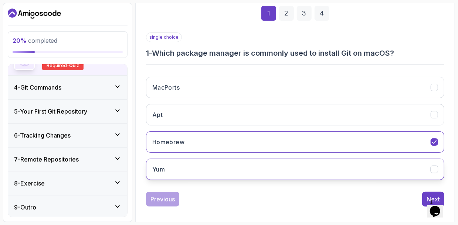
scroll to position [115, 0]
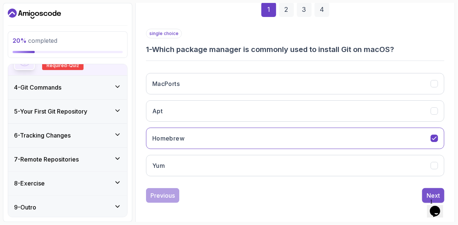
click at [424, 193] on button "Next" at bounding box center [433, 195] width 22 height 15
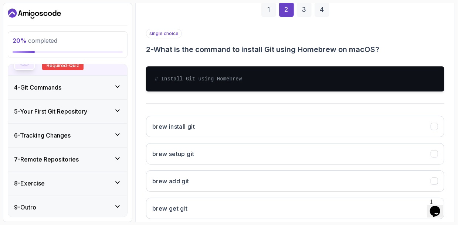
scroll to position [151, 0]
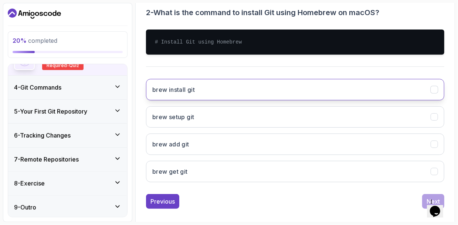
click at [228, 86] on button "brew install git" at bounding box center [295, 89] width 298 height 21
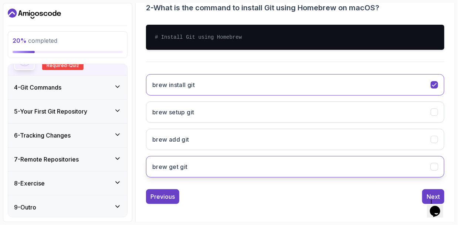
scroll to position [157, 0]
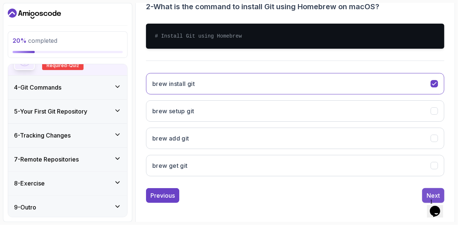
click at [425, 191] on button "Next" at bounding box center [433, 195] width 22 height 15
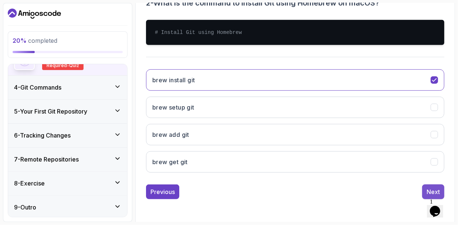
scroll to position [115, 0]
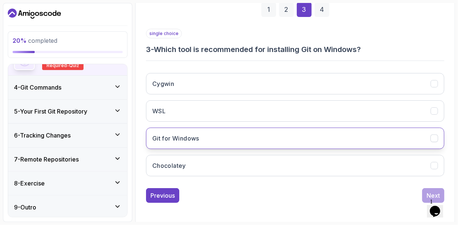
click at [209, 139] on button "Git for Windows" at bounding box center [295, 138] width 298 height 21
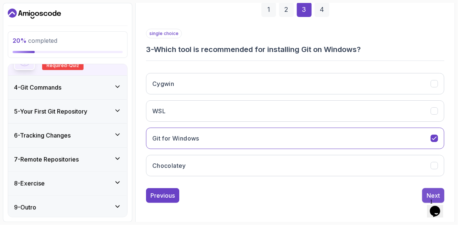
click at [425, 188] on button "Next" at bounding box center [433, 195] width 22 height 15
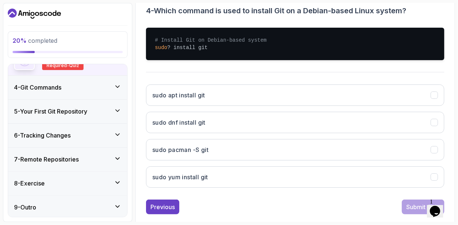
scroll to position [165, 0]
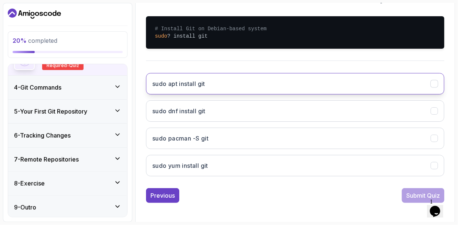
click at [213, 89] on button "sudo apt install git" at bounding box center [295, 83] width 298 height 21
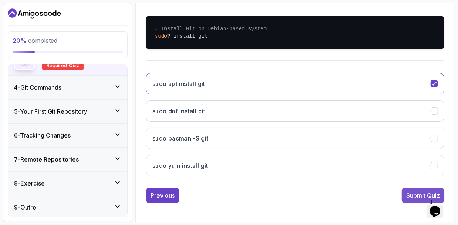
click at [414, 194] on div "Submit Quiz" at bounding box center [423, 195] width 34 height 9
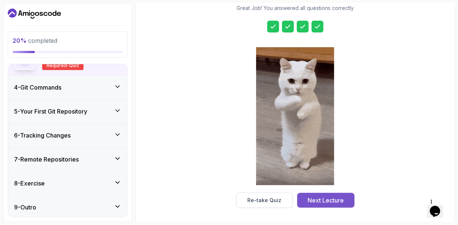
click at [326, 196] on div "Next Lecture" at bounding box center [325, 200] width 36 height 9
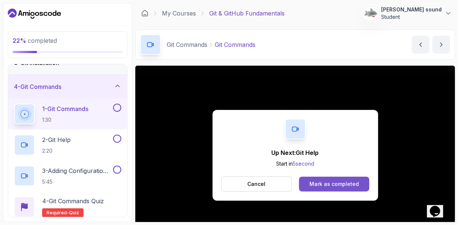
click at [323, 187] on div "Mark as completed" at bounding box center [334, 184] width 50 height 7
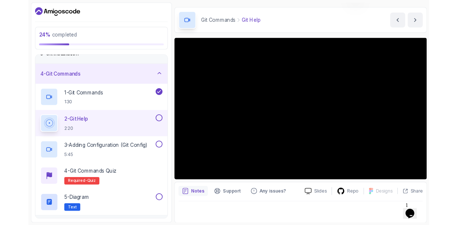
scroll to position [74, 0]
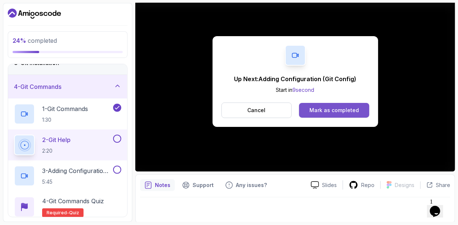
click at [319, 116] on button "Mark as completed" at bounding box center [334, 110] width 70 height 15
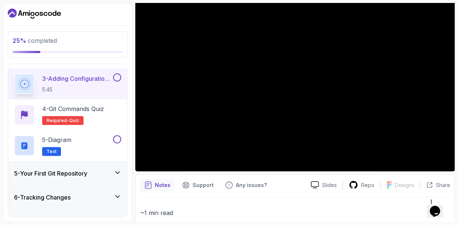
scroll to position [106, 0]
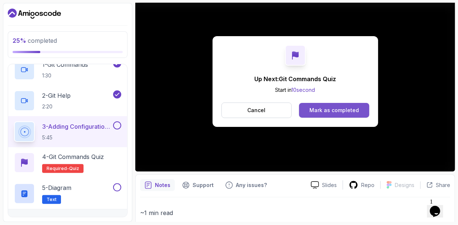
click at [323, 111] on div "Mark as completed" at bounding box center [334, 110] width 50 height 7
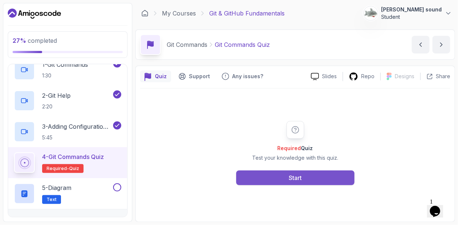
click at [276, 173] on button "Start" at bounding box center [295, 178] width 118 height 15
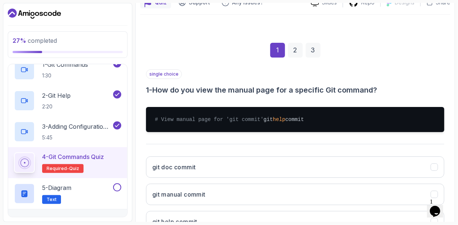
scroll to position [148, 0]
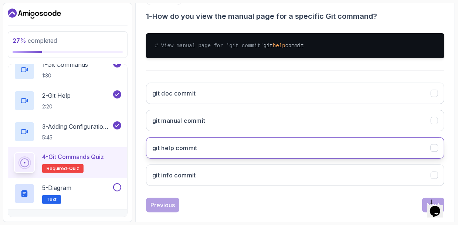
click at [191, 151] on h3 "git help commit" at bounding box center [174, 148] width 45 height 9
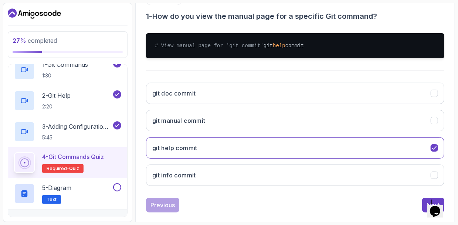
scroll to position [165, 0]
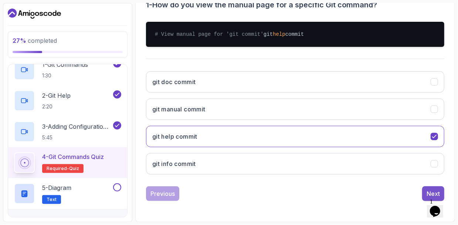
click at [424, 190] on button "Next" at bounding box center [433, 194] width 22 height 15
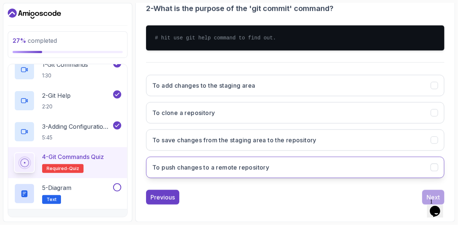
scroll to position [157, 0]
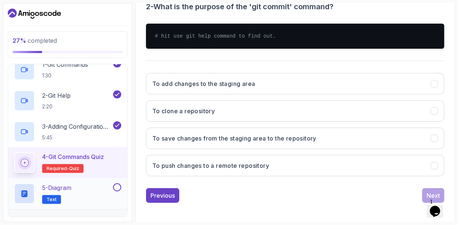
click at [93, 194] on div "5 - Diagram Text" at bounding box center [63, 194] width 98 height 21
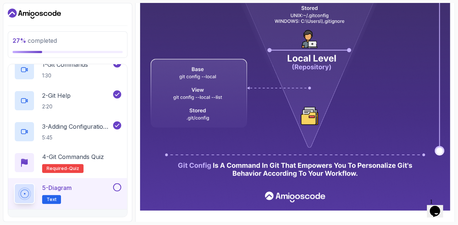
scroll to position [310, 0]
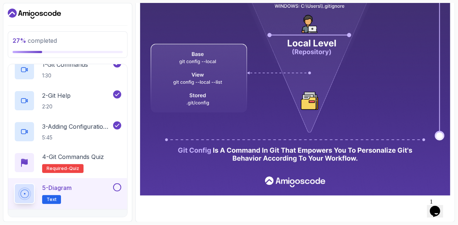
click at [119, 184] on button at bounding box center [117, 188] width 8 height 8
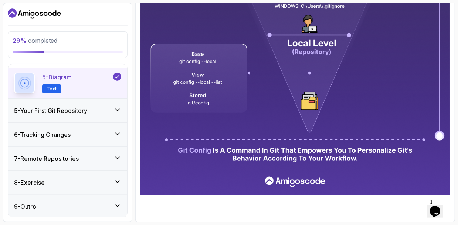
click at [110, 112] on div "5 - Your First Git Repository" at bounding box center [67, 110] width 107 height 9
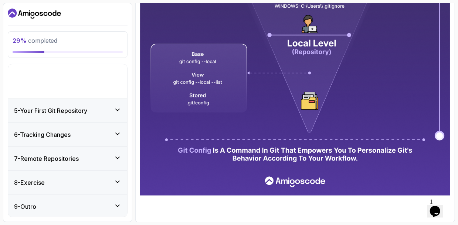
scroll to position [61, 0]
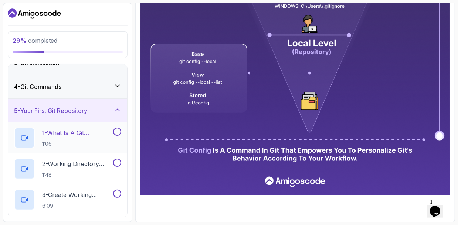
click at [94, 133] on p "1 - What Is A Git Repository" at bounding box center [76, 133] width 69 height 9
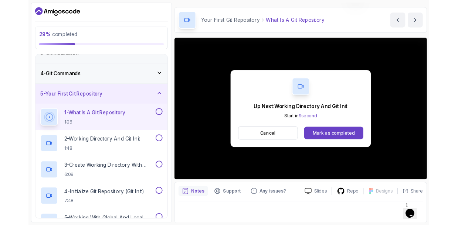
scroll to position [74, 0]
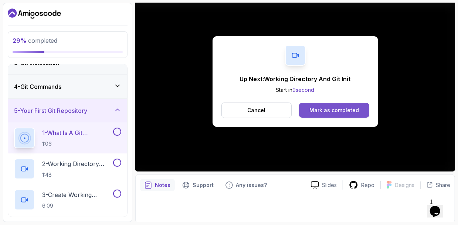
click at [327, 105] on button "Mark as completed" at bounding box center [334, 110] width 70 height 15
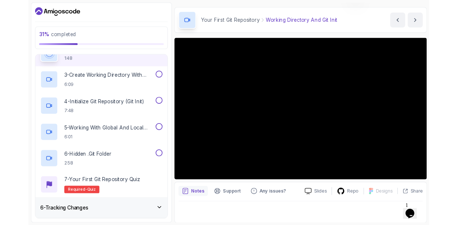
scroll to position [74, 0]
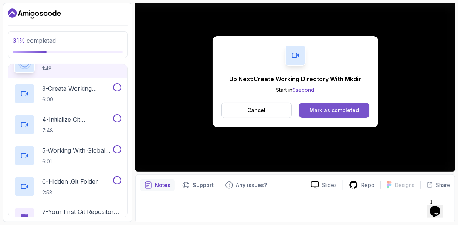
click at [330, 112] on div "Mark as completed" at bounding box center [334, 110] width 50 height 7
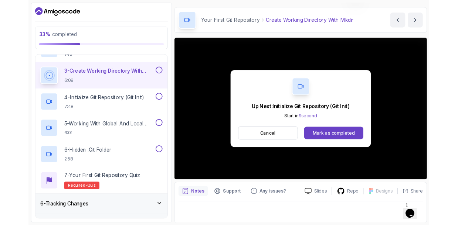
scroll to position [74, 0]
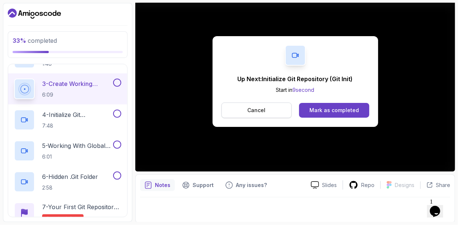
click at [263, 112] on p "Cancel" at bounding box center [256, 110] width 18 height 7
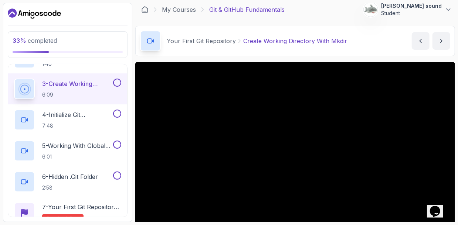
scroll to position [0, 0]
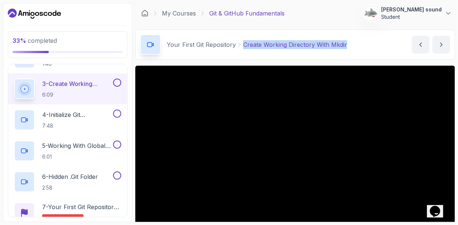
drag, startPoint x: 348, startPoint y: 42, endPoint x: 241, endPoint y: 45, distance: 107.6
click at [241, 45] on div "Your First Git Repository Create Working Directory With Mkdir Create Working Di…" at bounding box center [295, 45] width 320 height 30
copy p "Create Working Directory With Mkdir"
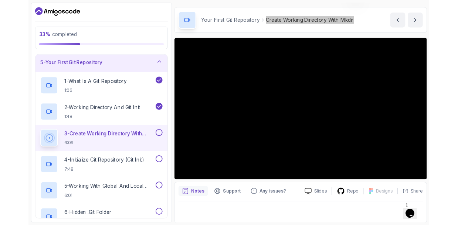
scroll to position [74, 0]
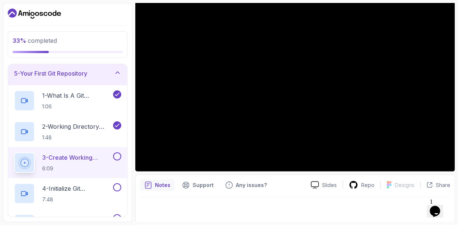
click at [119, 153] on button at bounding box center [117, 157] width 8 height 8
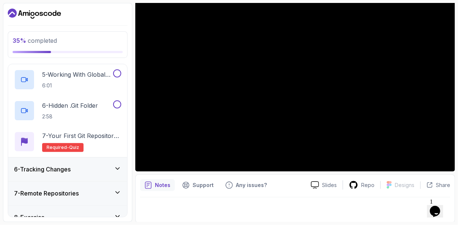
scroll to position [246, 0]
